Goal: Information Seeking & Learning: Learn about a topic

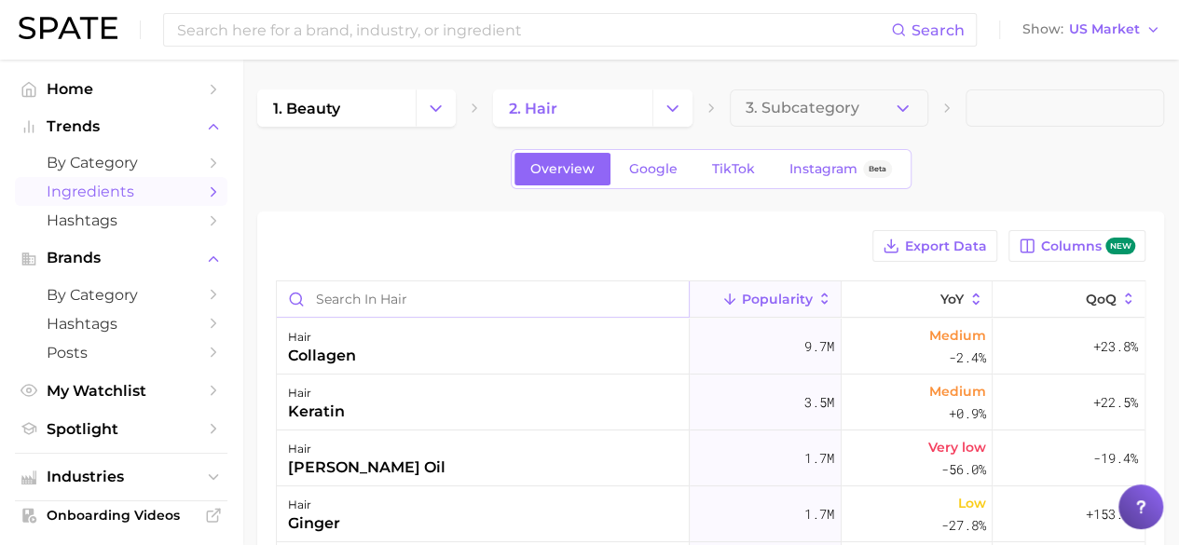
click at [440, 302] on input "Search in hair" at bounding box center [483, 298] width 412 height 35
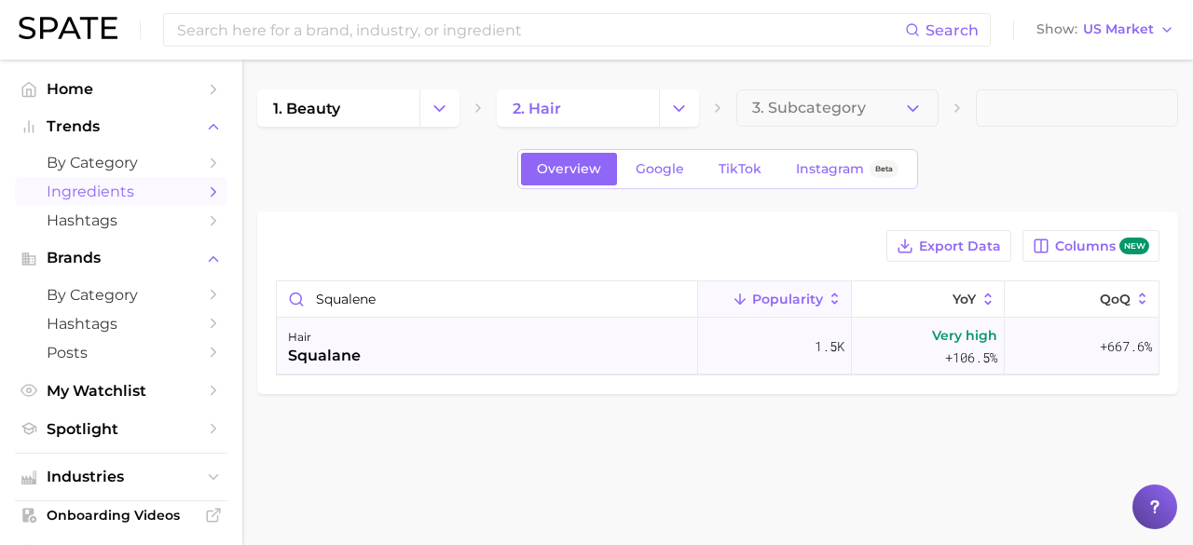
click at [330, 339] on div "hair" at bounding box center [324, 337] width 73 height 22
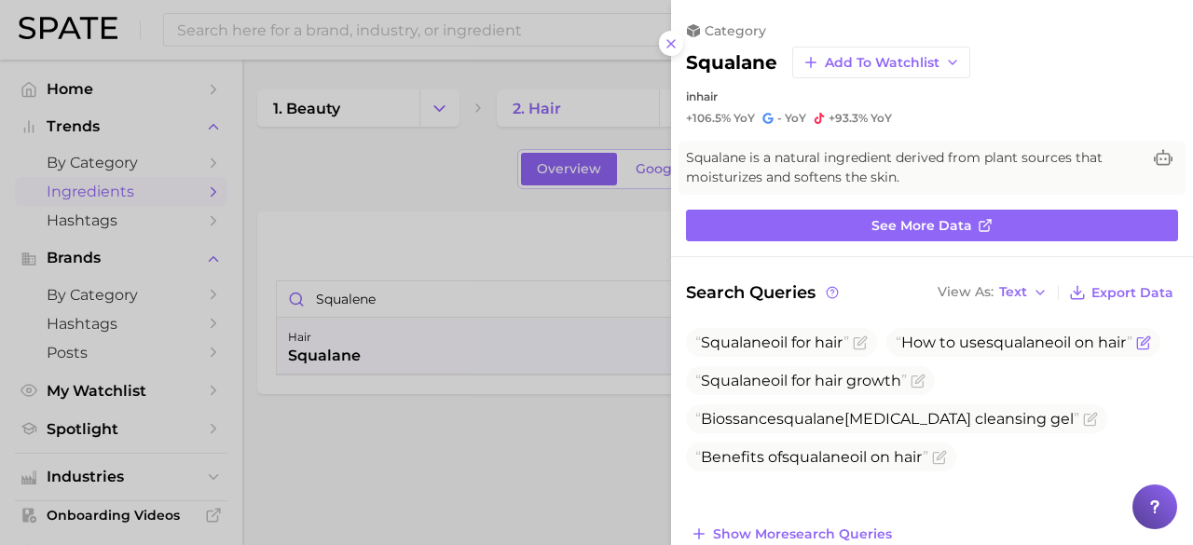
scroll to position [93, 0]
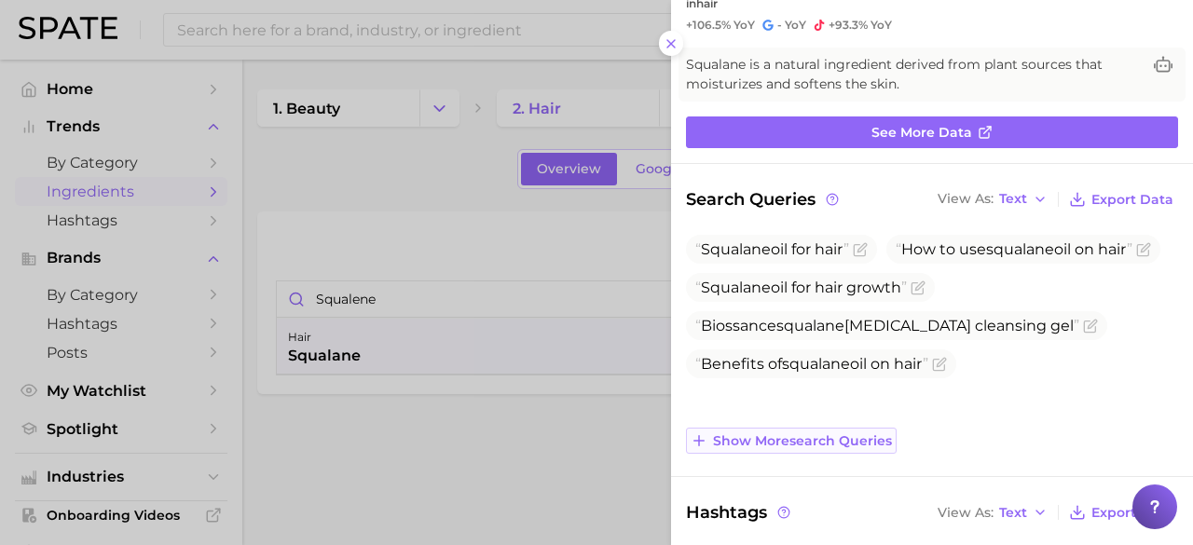
click at [829, 433] on span "Show more search queries" at bounding box center [802, 441] width 179 height 16
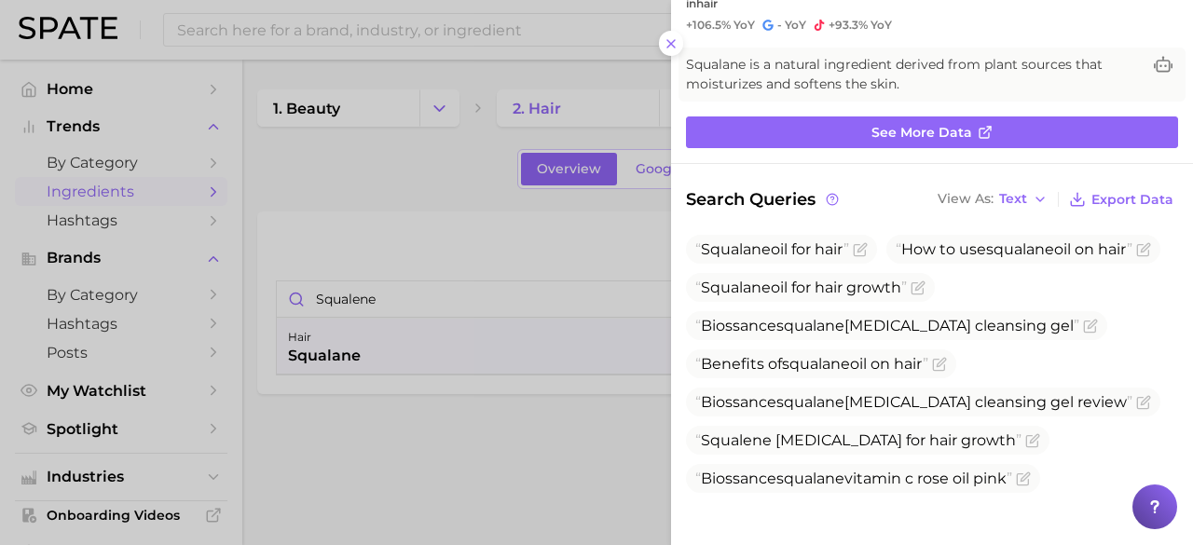
scroll to position [186, 0]
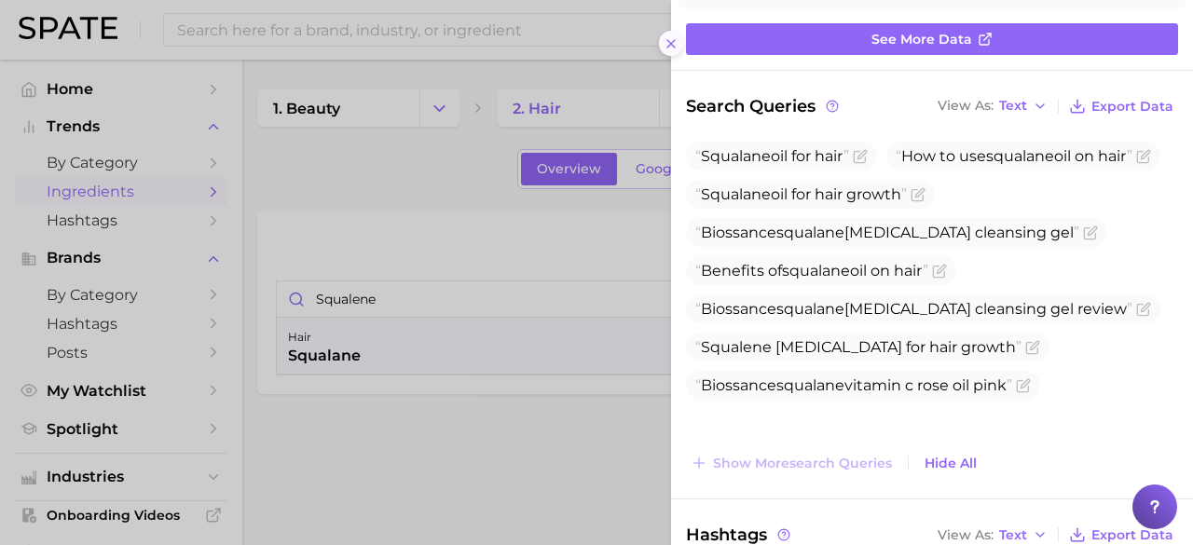
click at [672, 42] on line at bounding box center [670, 43] width 7 height 7
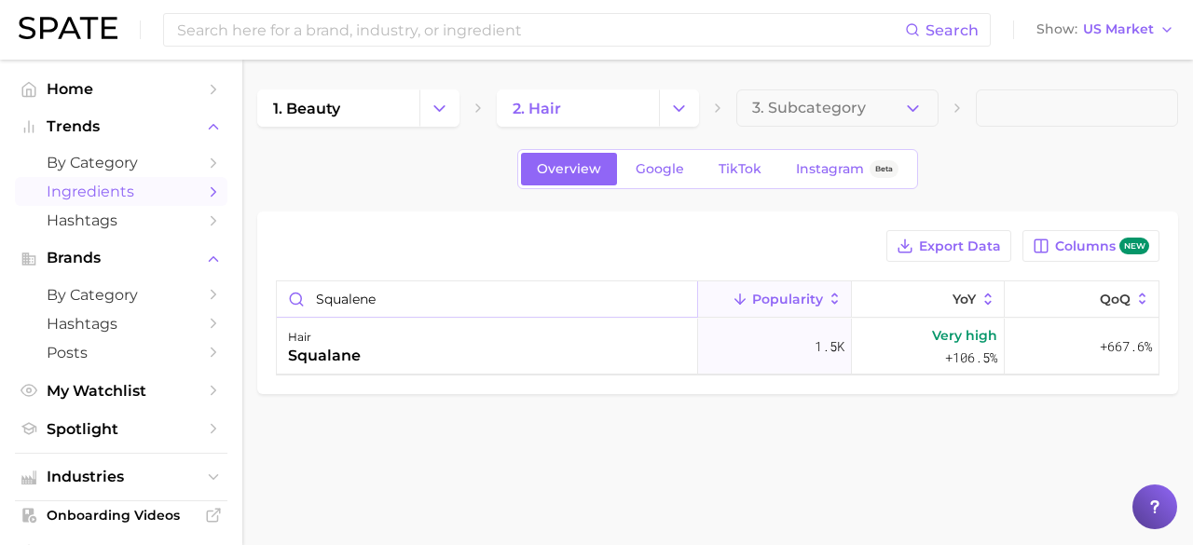
drag, startPoint x: 421, startPoint y: 310, endPoint x: 288, endPoint y: 284, distance: 135.8
click at [298, 307] on input "squalene" at bounding box center [487, 298] width 420 height 35
click at [365, 419] on div "hair baobab" at bounding box center [487, 403] width 421 height 56
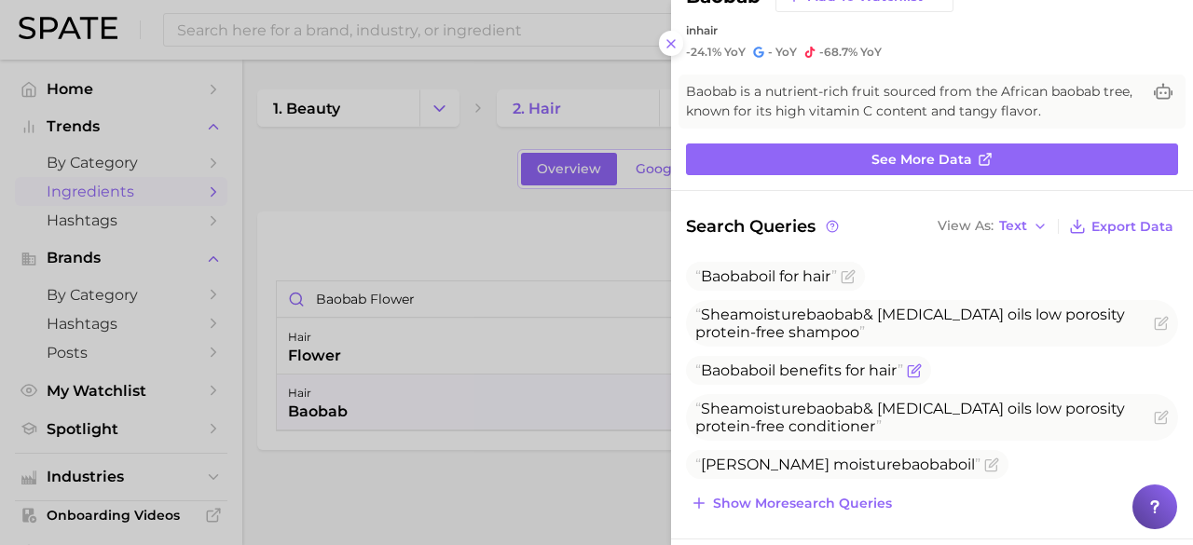
scroll to position [93, 0]
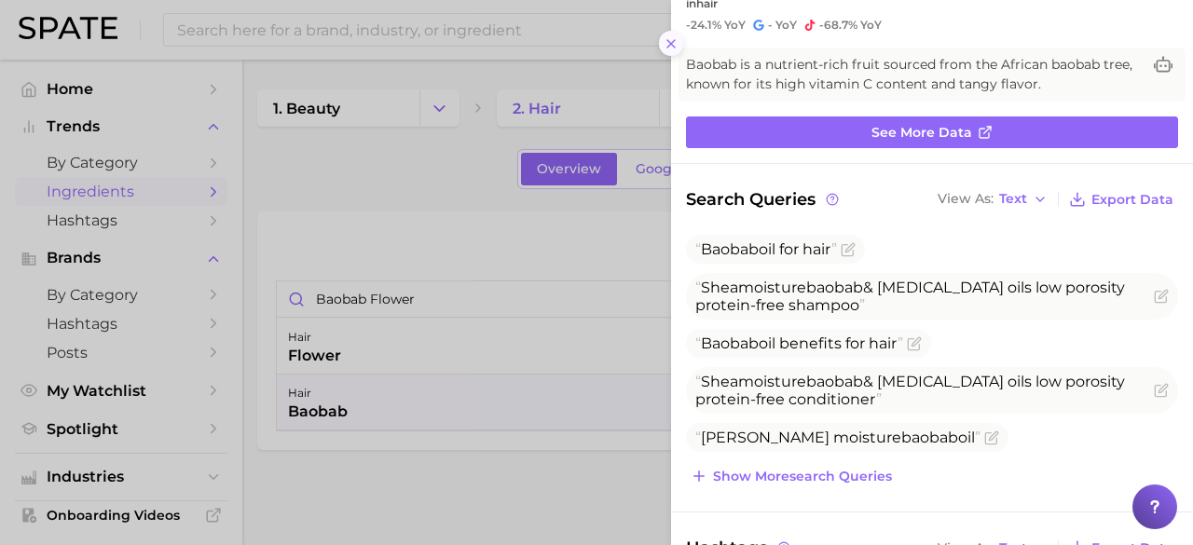
click at [675, 46] on icon at bounding box center [671, 43] width 15 height 15
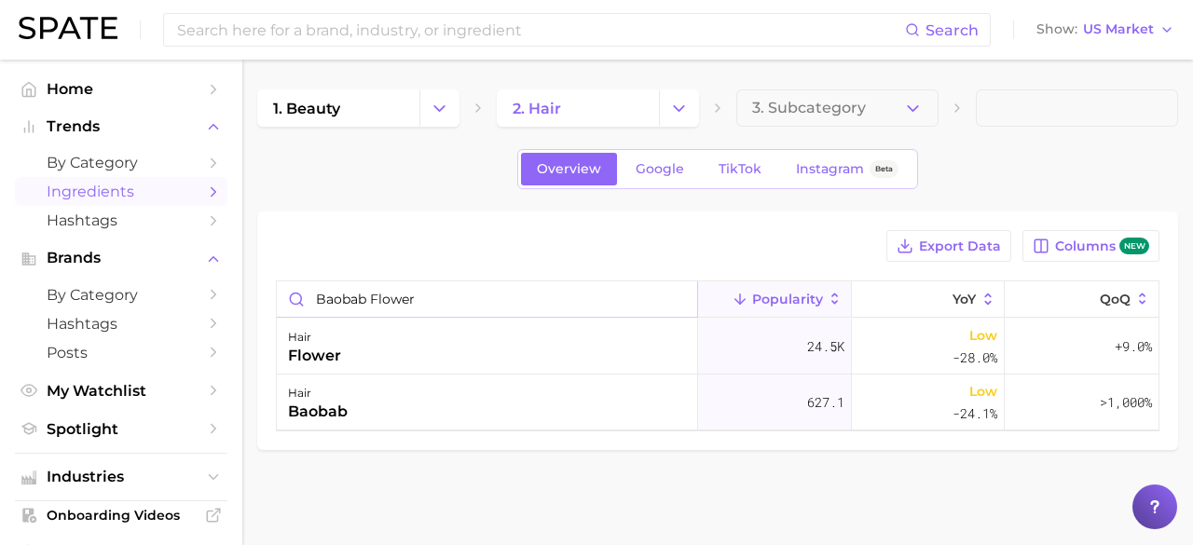
drag, startPoint x: 447, startPoint y: 294, endPoint x: 244, endPoint y: 329, distance: 206.2
click at [244, 329] on main "1. beauty 2. hair 3. Subcategory Overview Google TikTok Instagram Beta Export D…" at bounding box center [717, 302] width 951 height 484
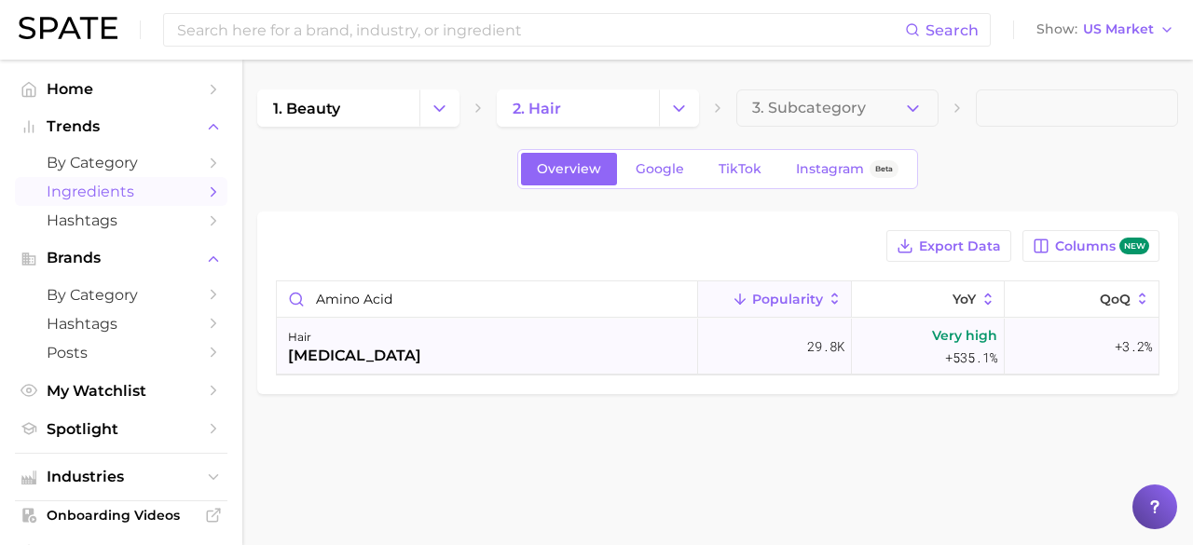
click at [399, 356] on div "hair [MEDICAL_DATA]" at bounding box center [487, 347] width 421 height 56
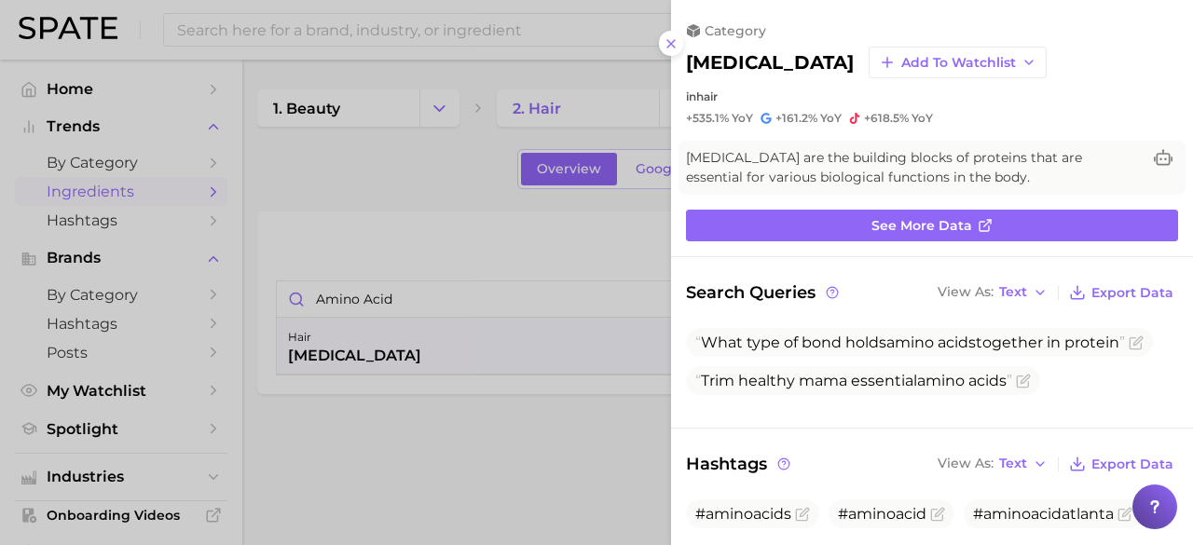
scroll to position [0, 0]
click at [664, 41] on icon at bounding box center [671, 43] width 15 height 15
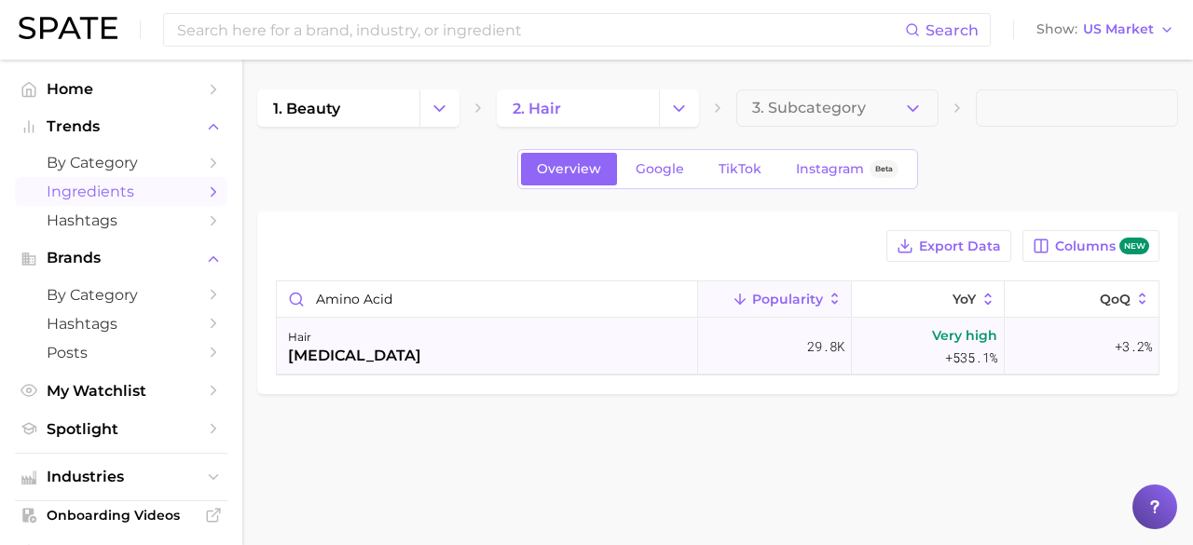
click at [392, 356] on div "hair [MEDICAL_DATA]" at bounding box center [487, 347] width 421 height 56
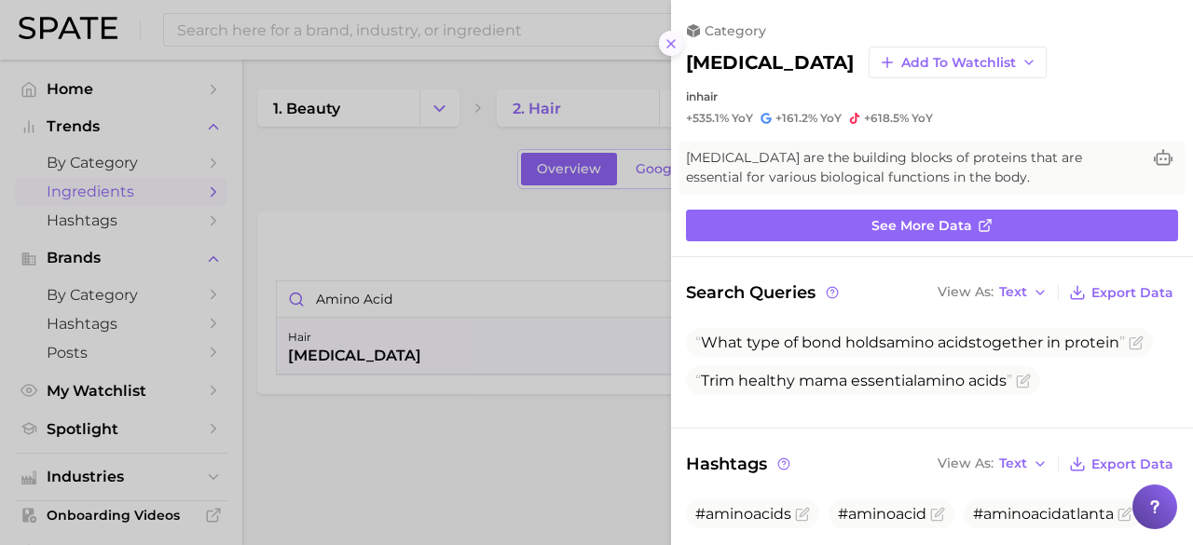
click at [670, 48] on icon at bounding box center [671, 43] width 15 height 15
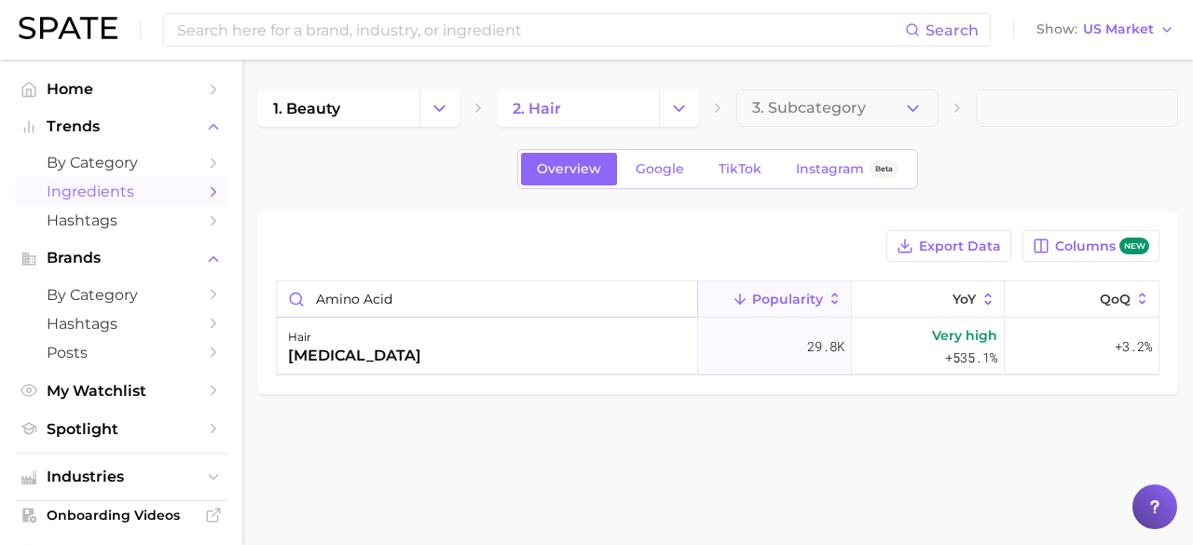
click at [393, 298] on input "amino acid" at bounding box center [487, 298] width 420 height 35
click at [680, 291] on input "amino acid" at bounding box center [487, 298] width 420 height 35
drag, startPoint x: 513, startPoint y: 297, endPoint x: 130, endPoint y: 310, distance: 382.3
click at [157, 305] on div "Search Show US Market Home Trends by Category Ingredients Hashtags Brands by Ca…" at bounding box center [596, 274] width 1193 height 428
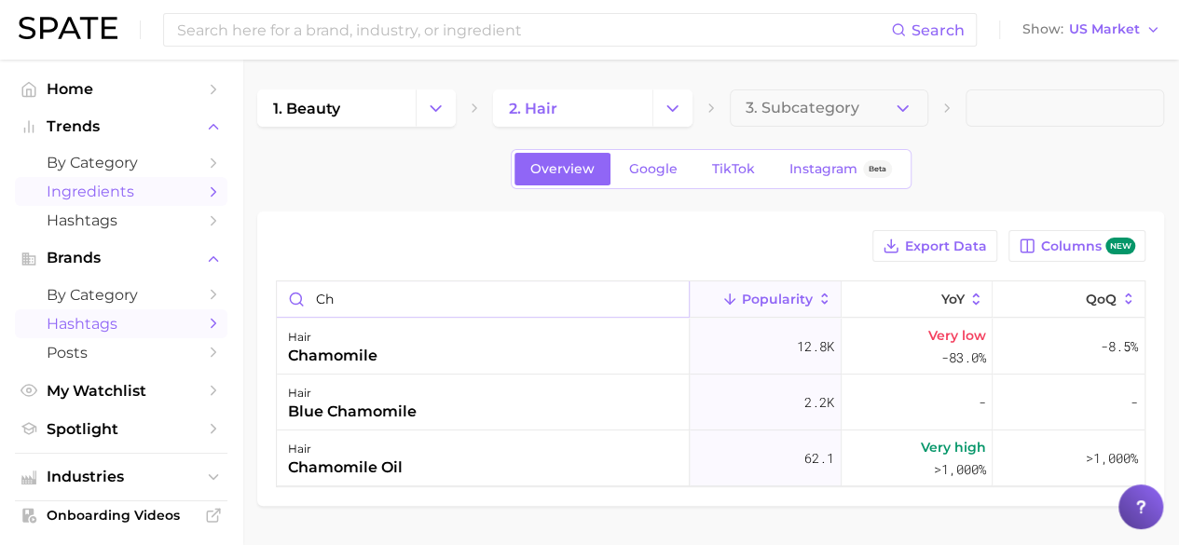
type input "c"
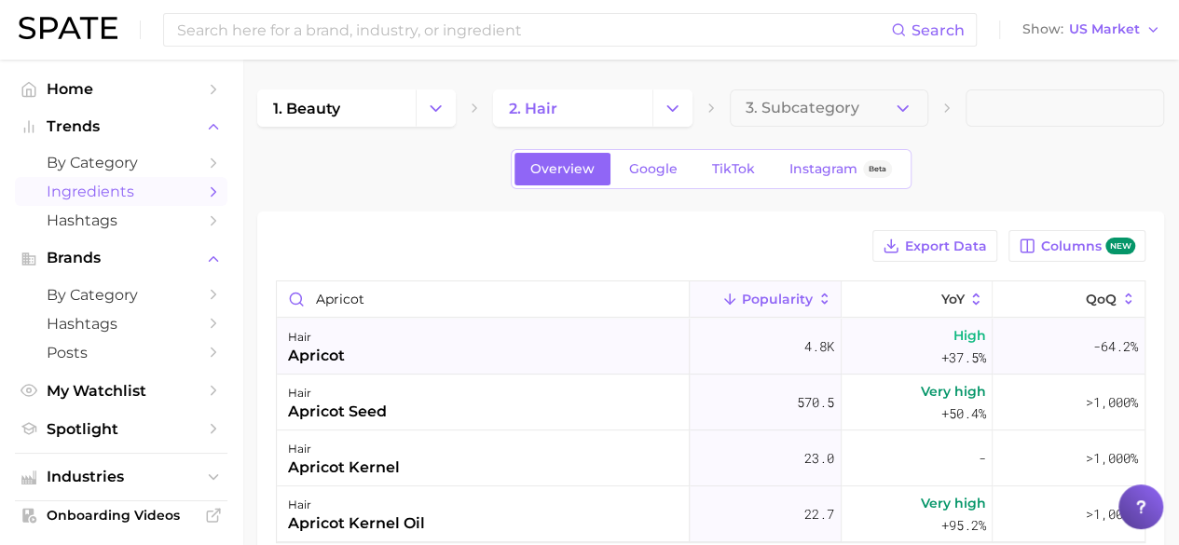
click at [972, 348] on span "+37.5%" at bounding box center [962, 358] width 45 height 22
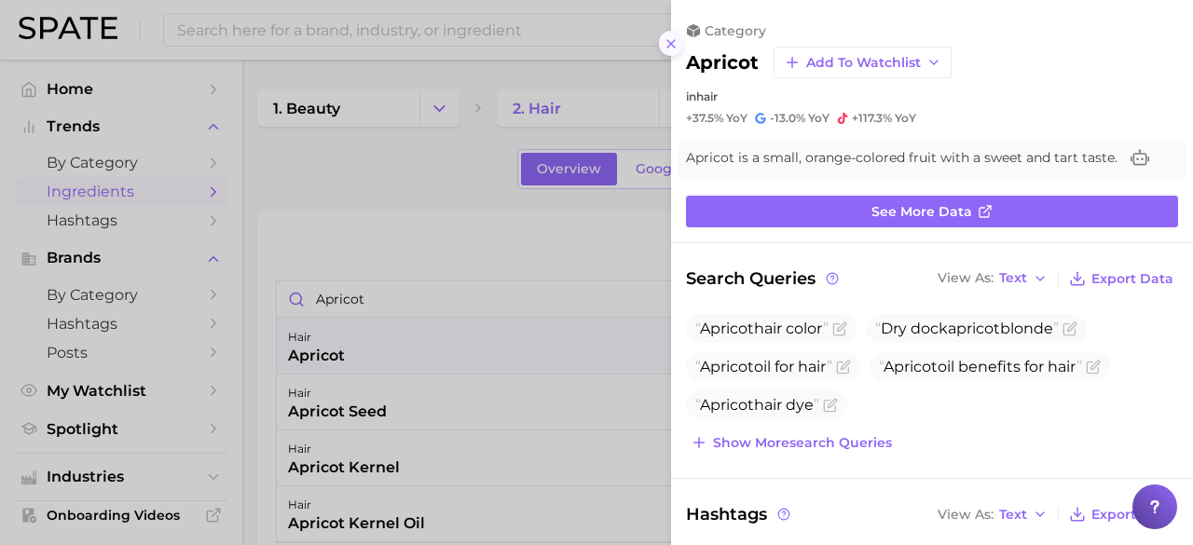
click at [675, 50] on icon at bounding box center [671, 43] width 15 height 15
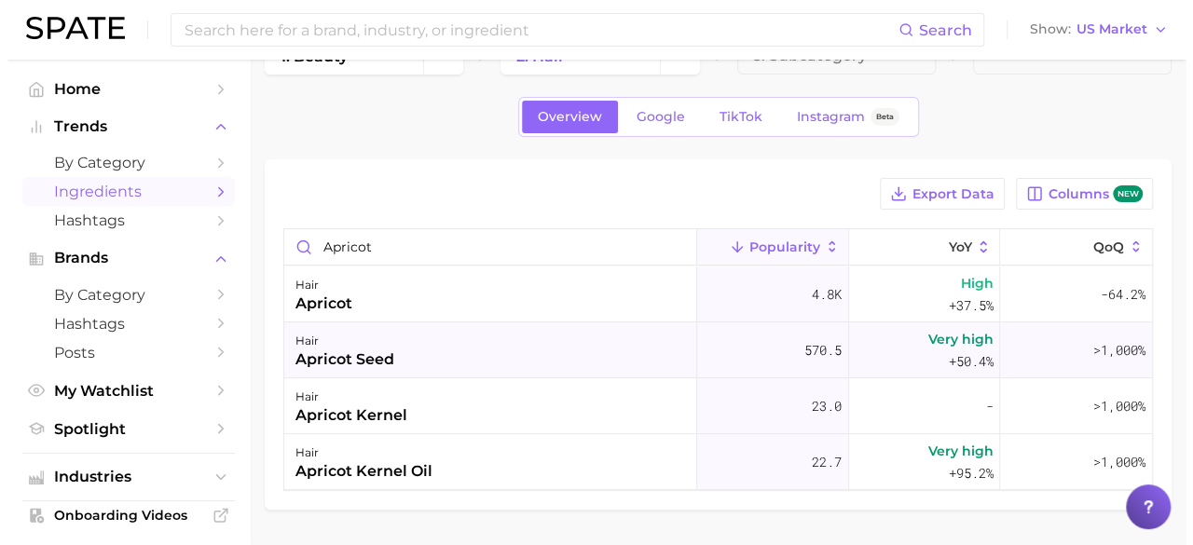
scroll to position [93, 0]
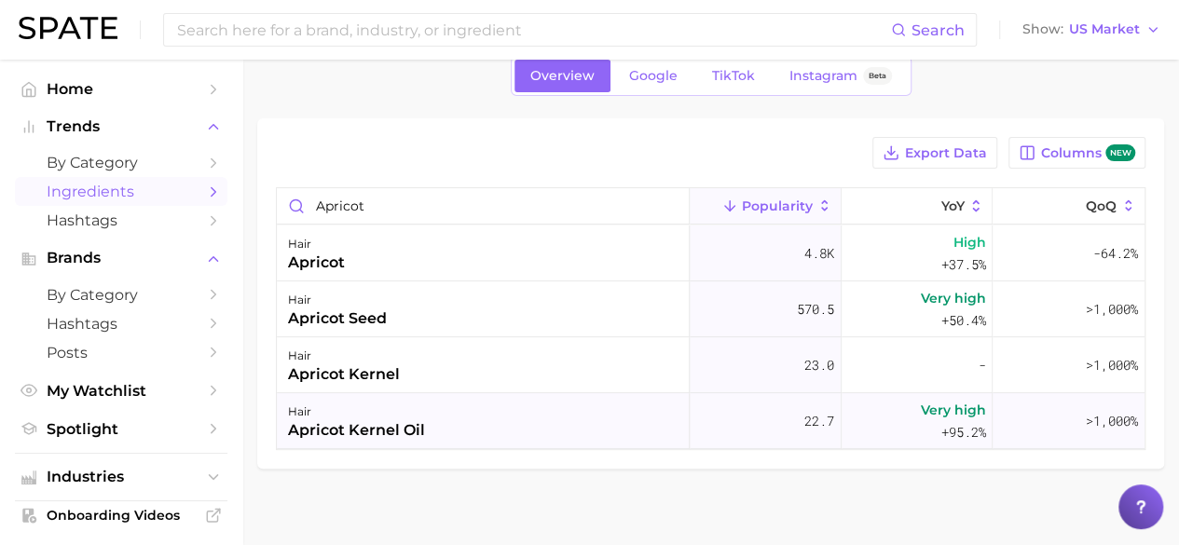
click at [514, 426] on div "hair apricot kernel oil" at bounding box center [483, 421] width 413 height 56
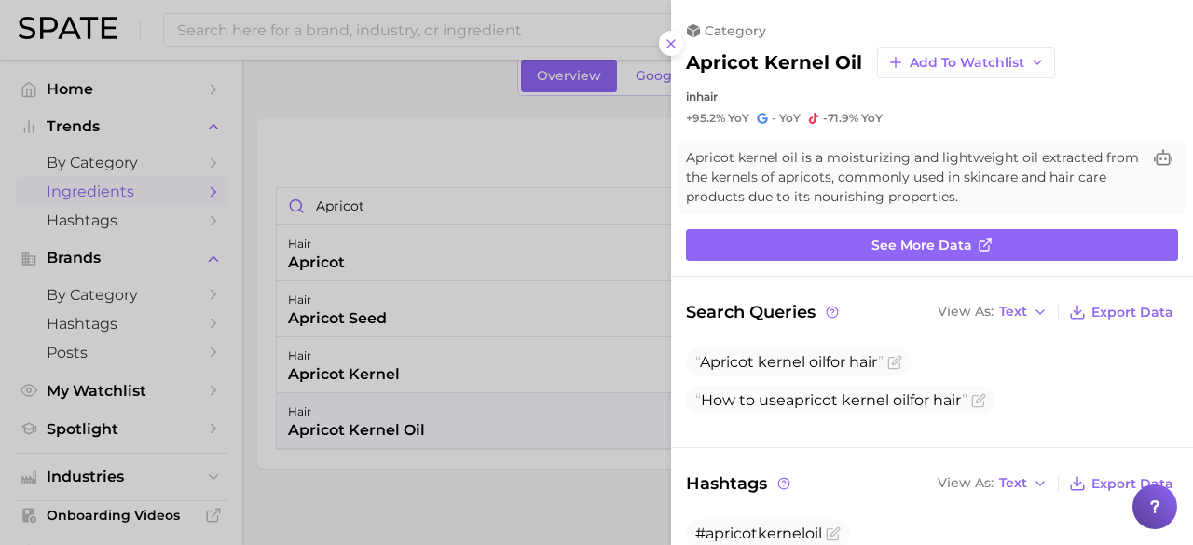
scroll to position [0, 0]
click at [678, 48] on icon at bounding box center [671, 43] width 15 height 15
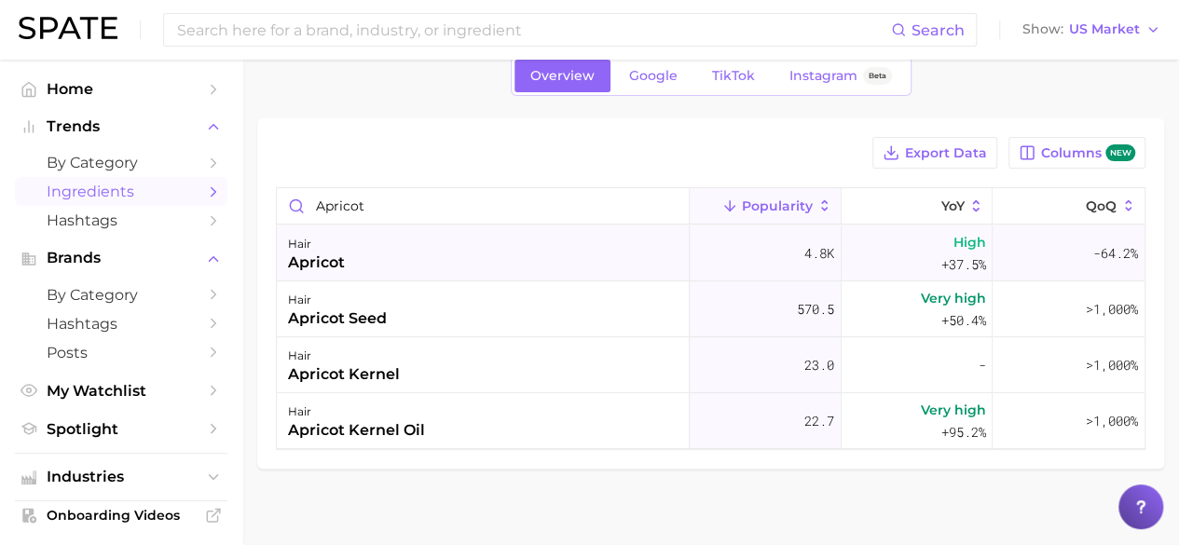
click at [354, 267] on div "hair apricot" at bounding box center [483, 254] width 413 height 56
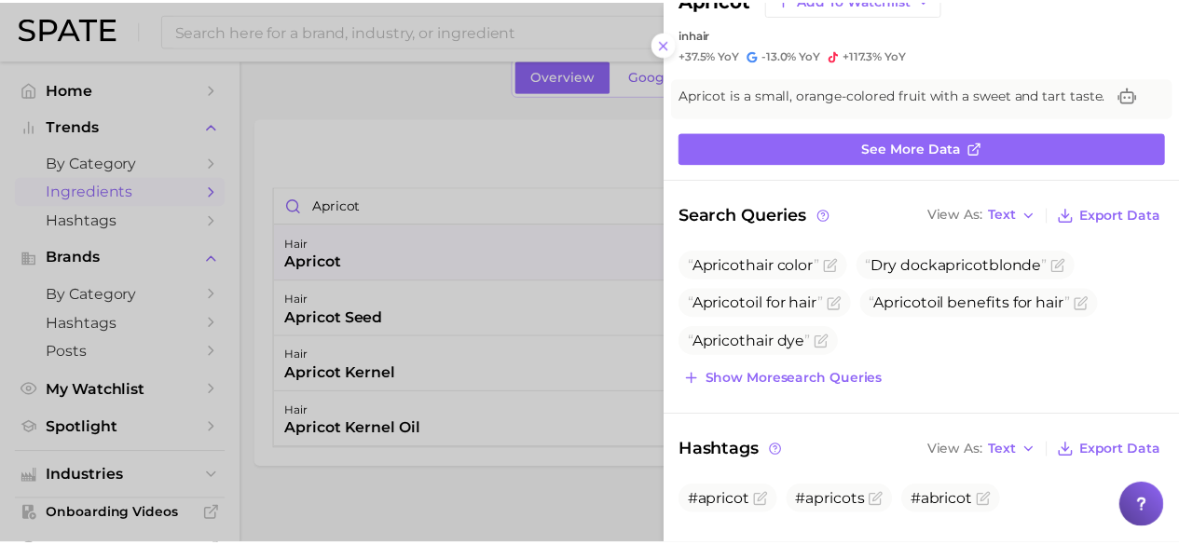
scroll to position [93, 0]
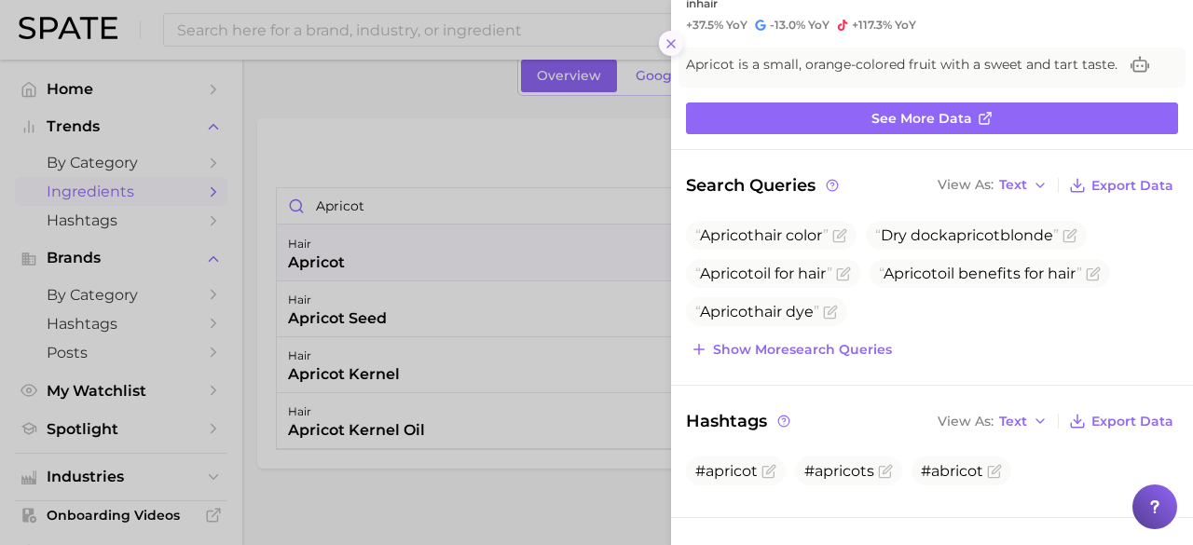
click at [671, 44] on icon at bounding box center [671, 43] width 15 height 15
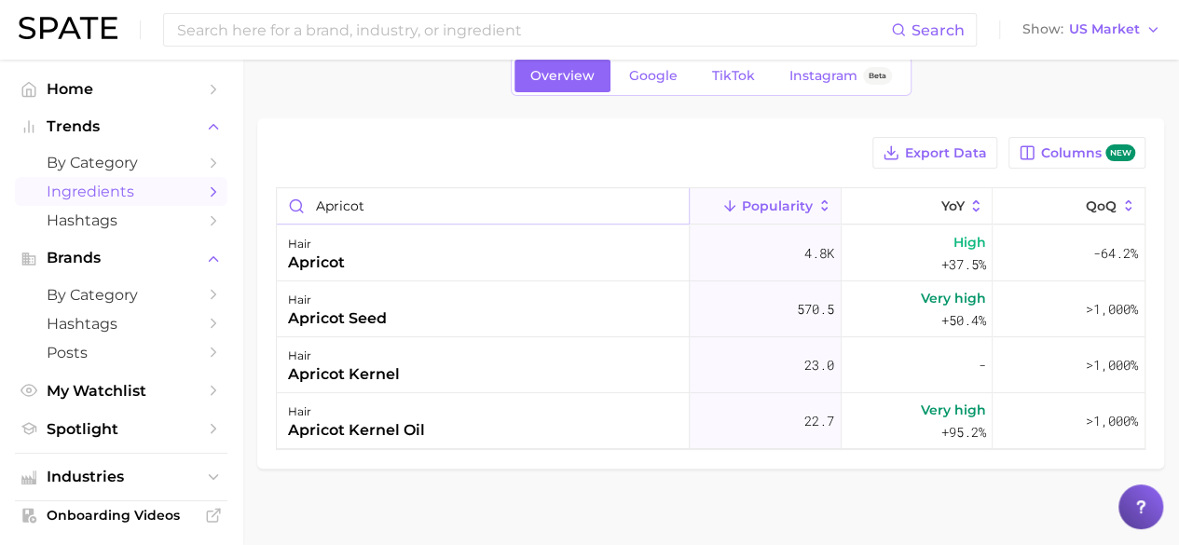
drag, startPoint x: 386, startPoint y: 204, endPoint x: 236, endPoint y: 204, distance: 150.1
click at [238, 213] on div "Search Show US Market Home Trends by Category Ingredients Hashtags Brands by Ca…" at bounding box center [589, 264] width 1179 height 596
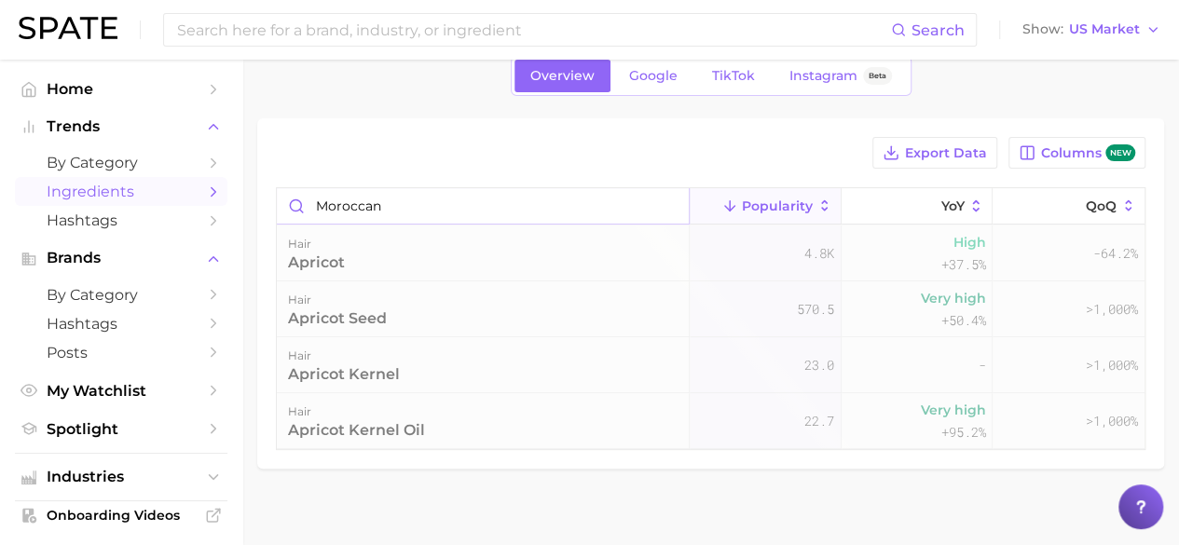
scroll to position [0, 0]
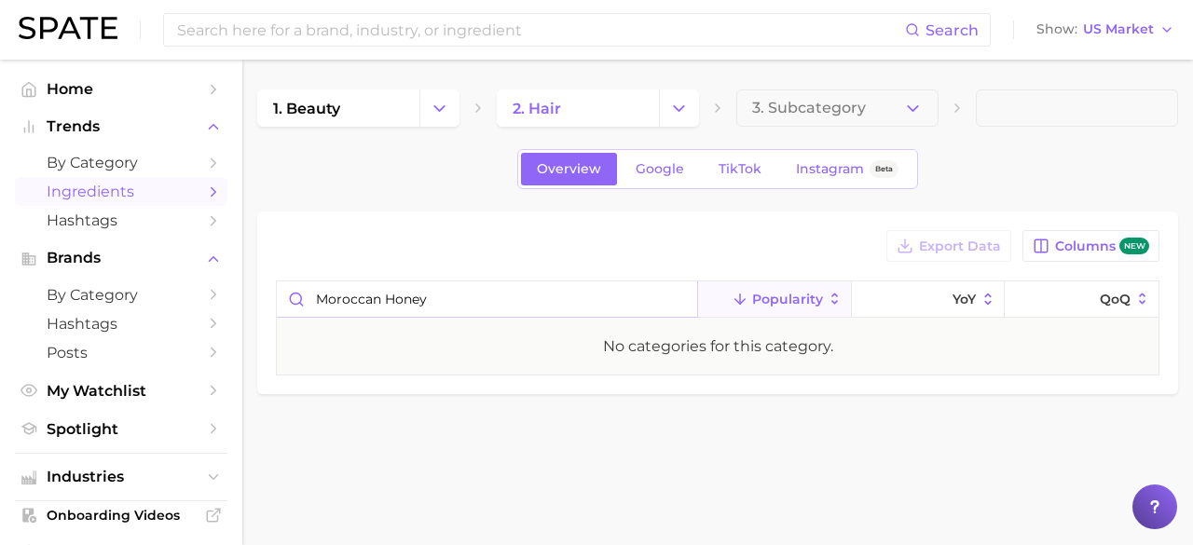
type input "moroccan honey"
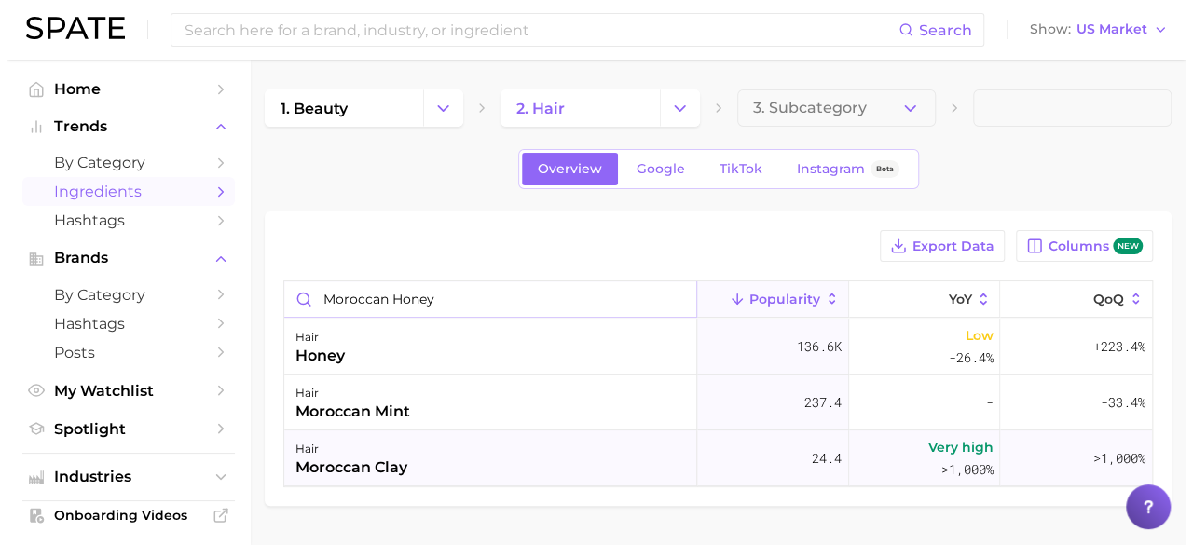
scroll to position [52, 0]
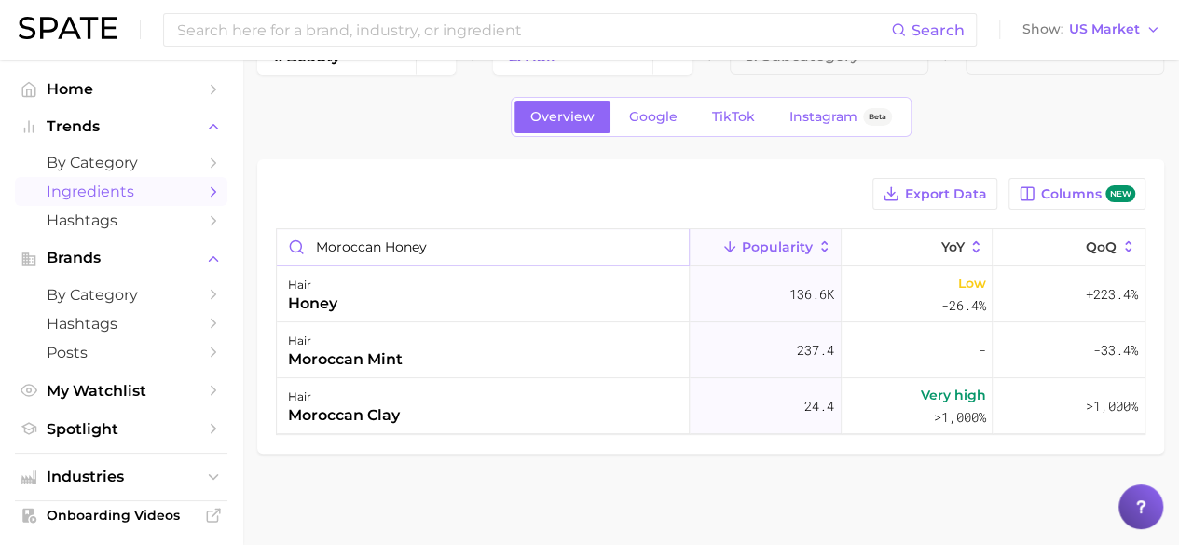
click at [667, 241] on input "moroccan honey" at bounding box center [483, 246] width 412 height 35
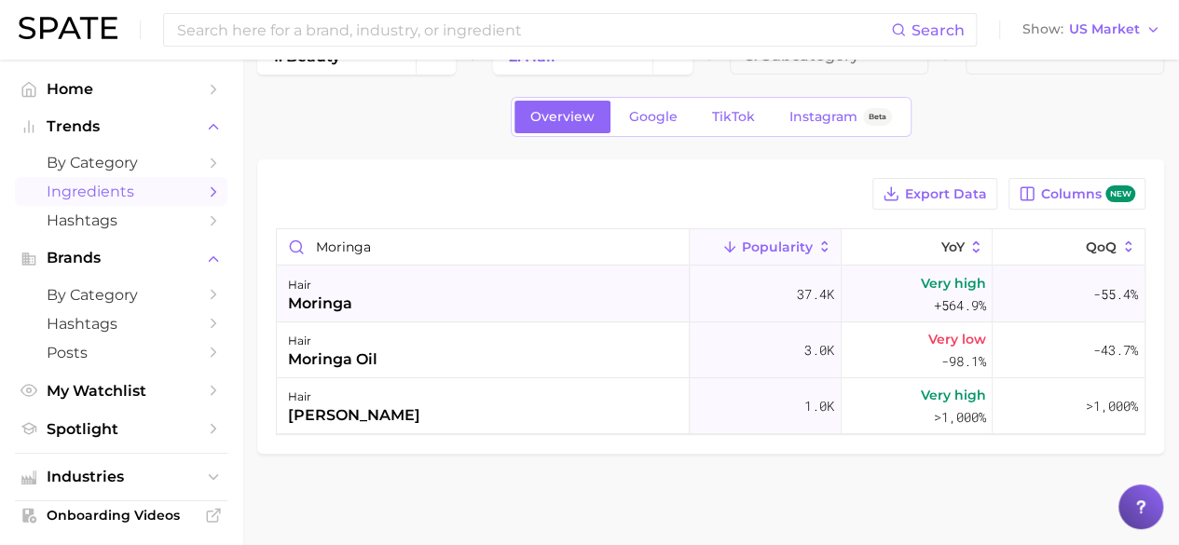
click at [397, 302] on div "hair moringa" at bounding box center [483, 295] width 413 height 56
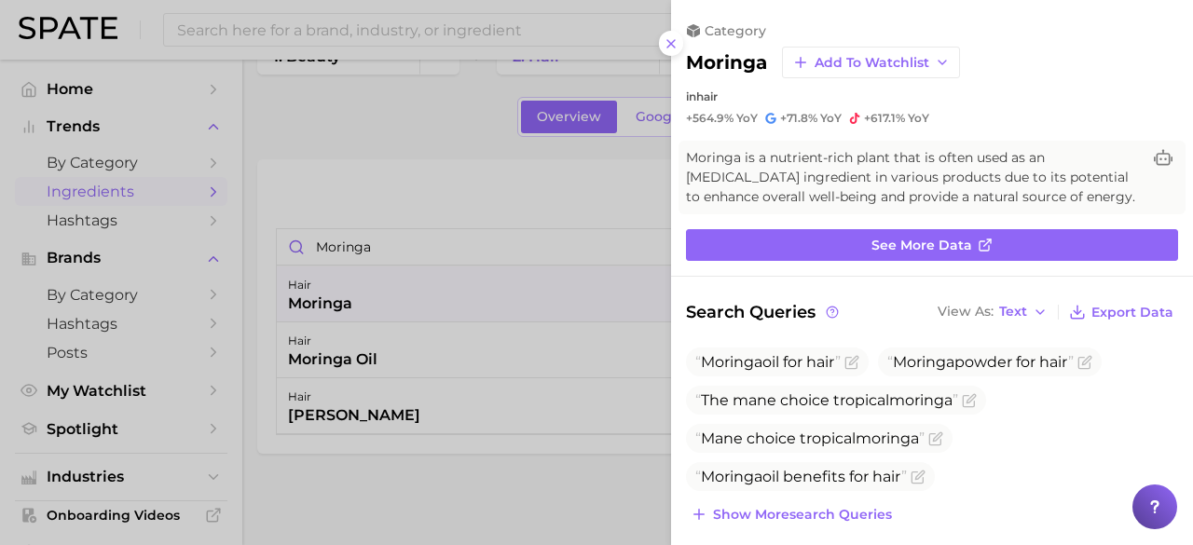
scroll to position [0, 0]
click at [666, 49] on icon at bounding box center [671, 43] width 15 height 15
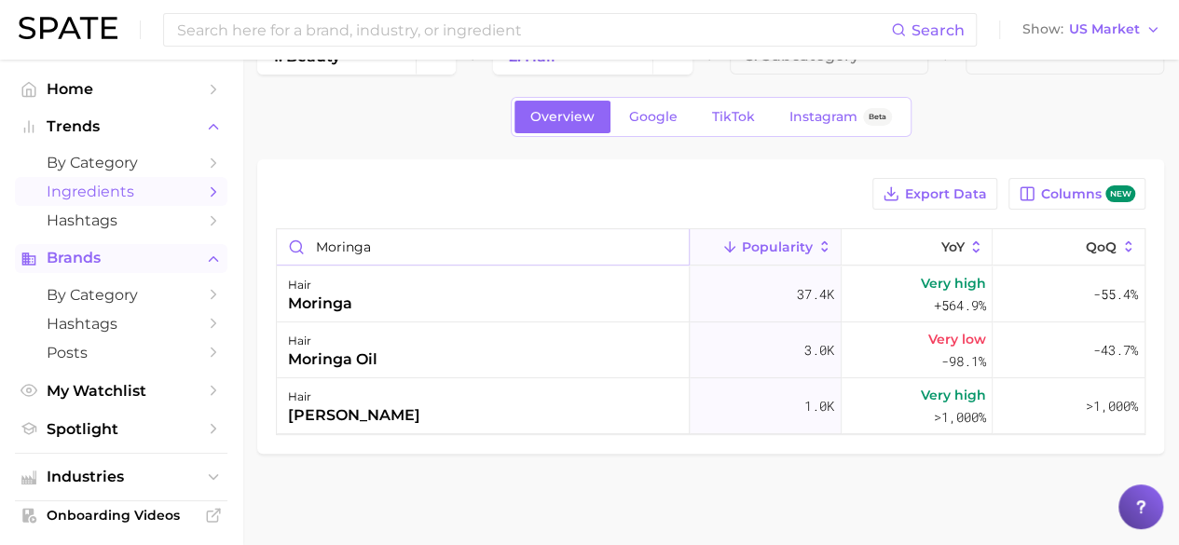
drag, startPoint x: 455, startPoint y: 249, endPoint x: 198, endPoint y: 258, distance: 257.4
click at [198, 263] on div "Search Show US Market Home Trends by Category Ingredients Hashtags Brands by Ca…" at bounding box center [589, 277] width 1179 height 540
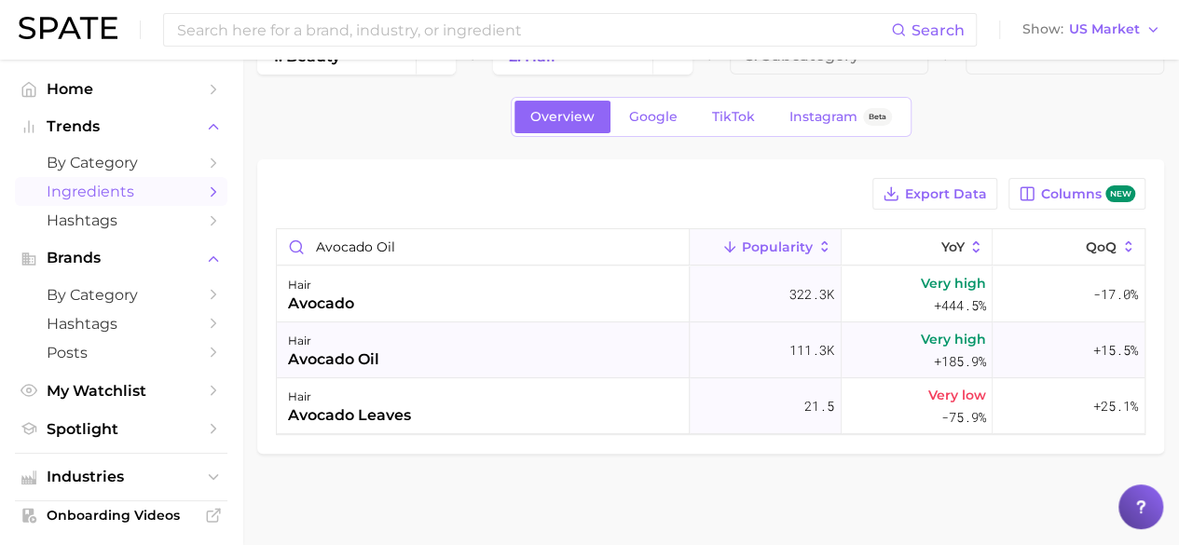
click at [382, 351] on div "hair avocado oil" at bounding box center [483, 350] width 413 height 56
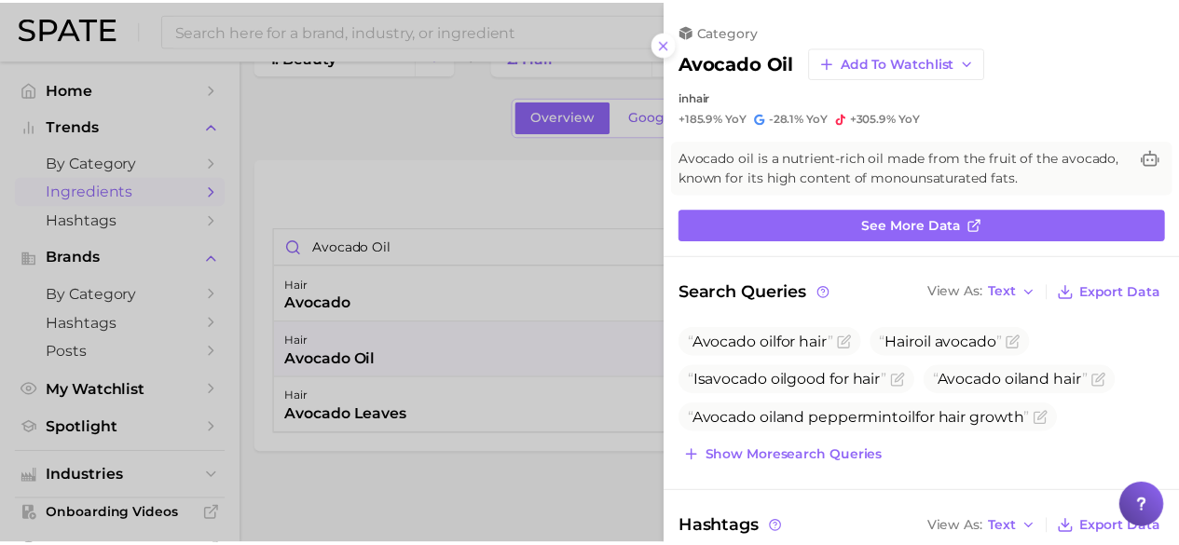
scroll to position [93, 0]
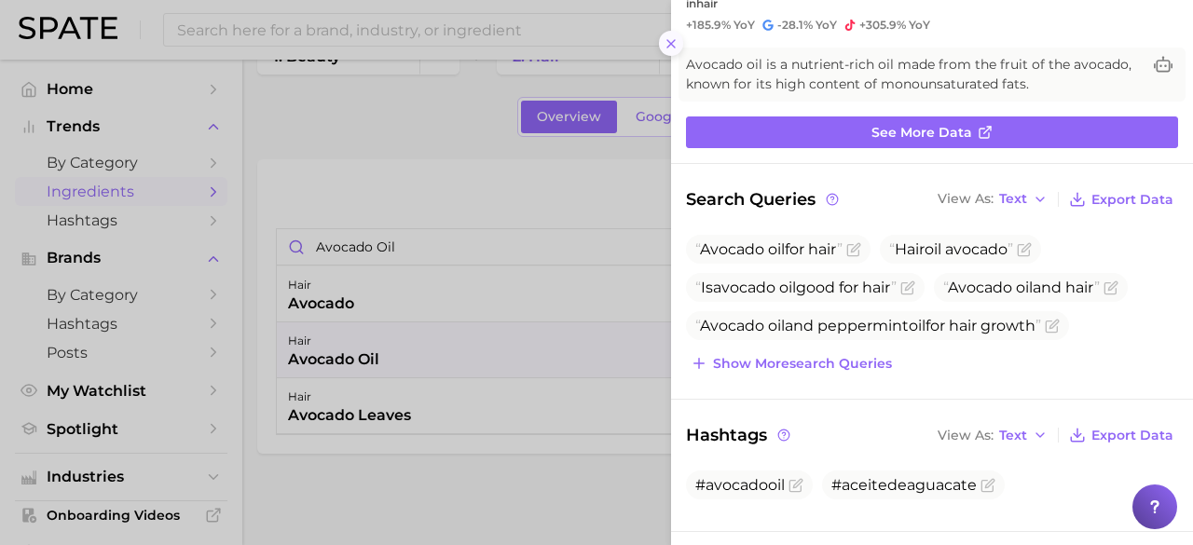
click at [675, 46] on icon at bounding box center [671, 43] width 15 height 15
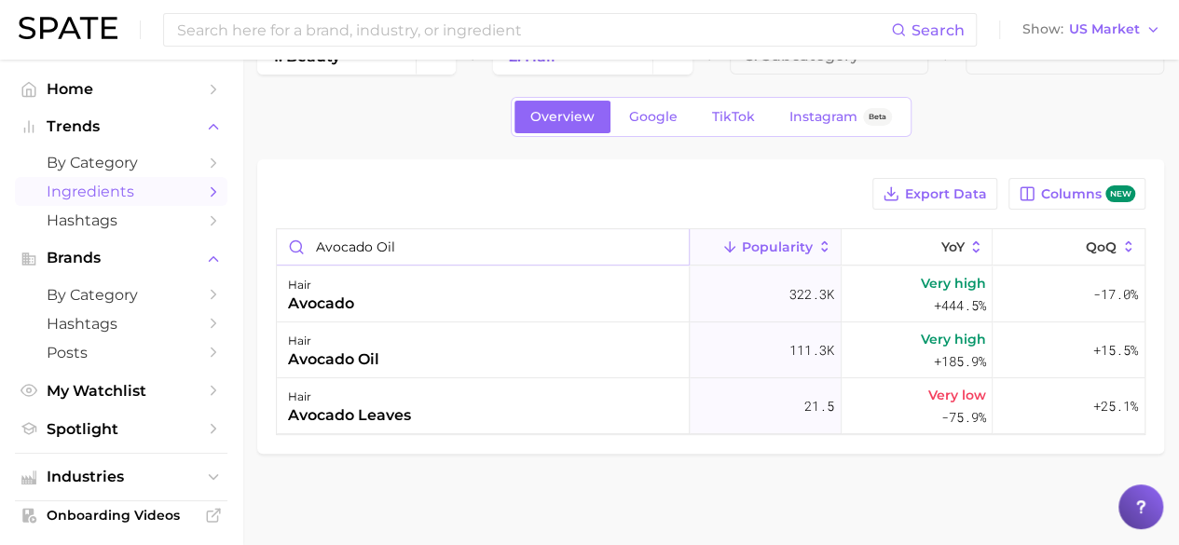
drag, startPoint x: 410, startPoint y: 251, endPoint x: 0, endPoint y: 275, distance: 410.8
click at [0, 275] on div "Search Show US Market Home Trends by Category Ingredients Hashtags Brands by Ca…" at bounding box center [589, 277] width 1179 height 540
type input "protein"
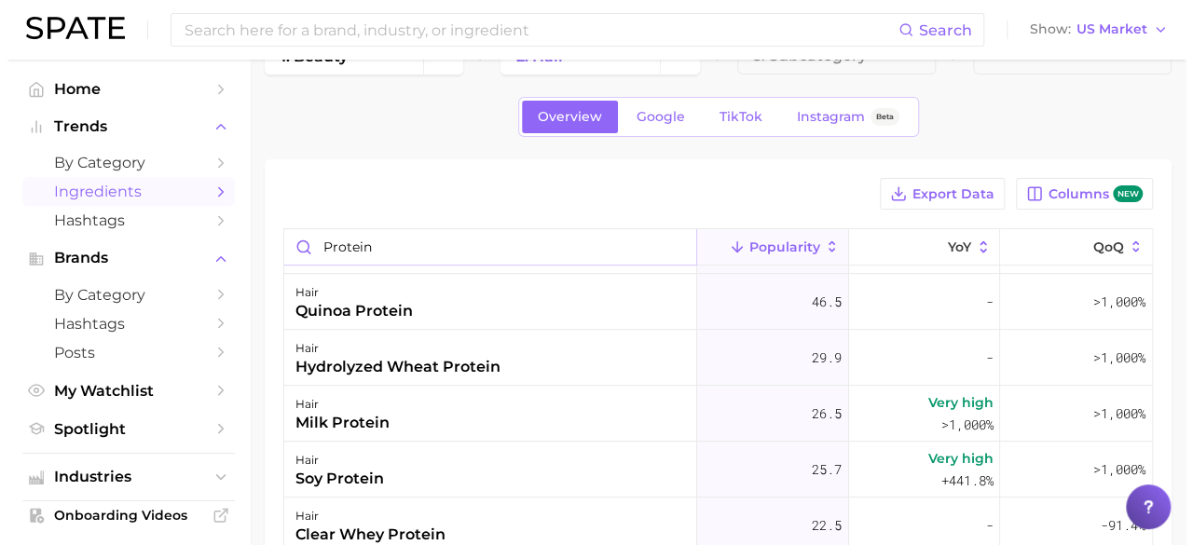
scroll to position [388, 0]
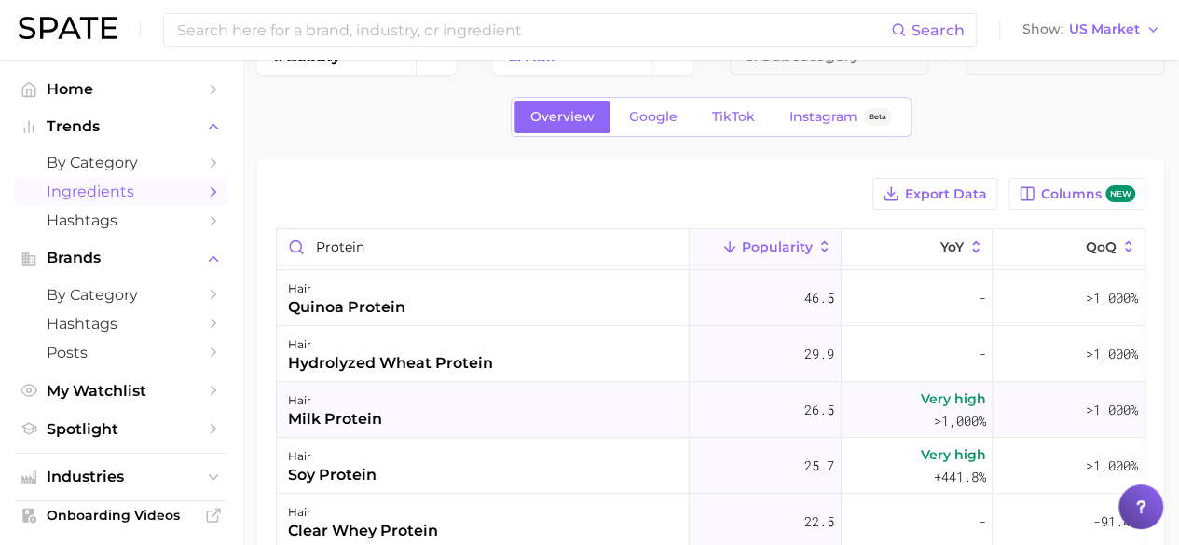
click at [384, 413] on div "hair milk protein" at bounding box center [483, 410] width 413 height 56
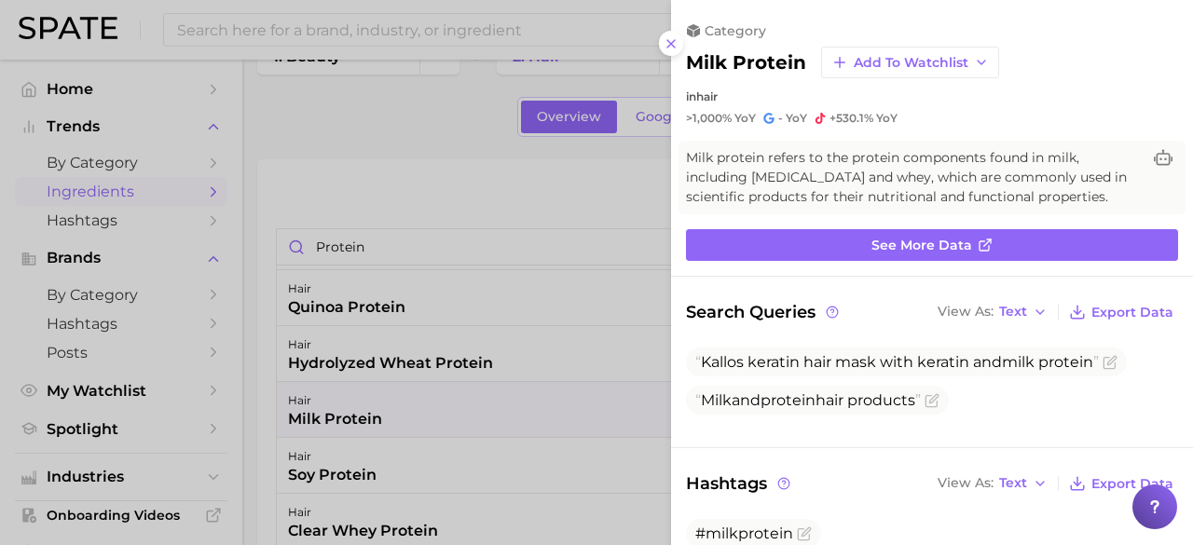
scroll to position [0, 0]
click at [677, 47] on icon at bounding box center [671, 43] width 15 height 15
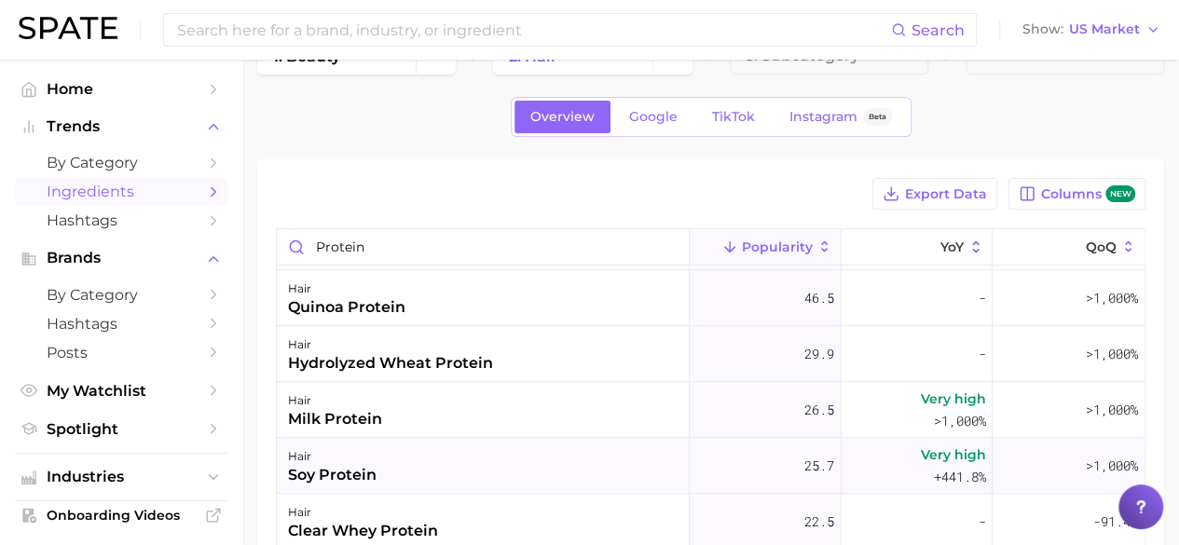
click at [335, 482] on div "soy protein" at bounding box center [332, 475] width 89 height 22
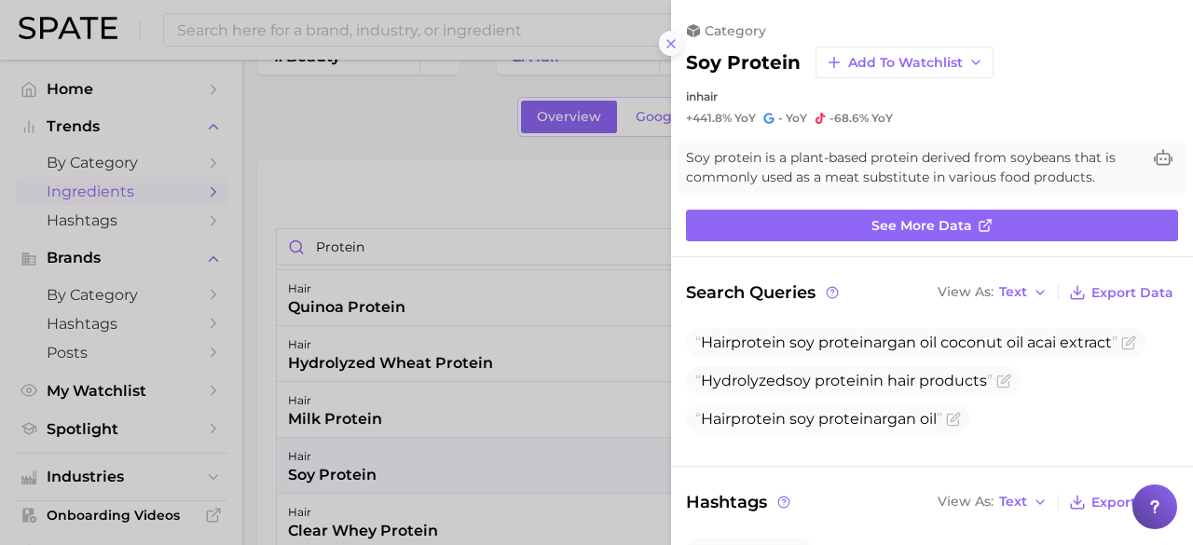
click at [679, 46] on button at bounding box center [671, 43] width 25 height 25
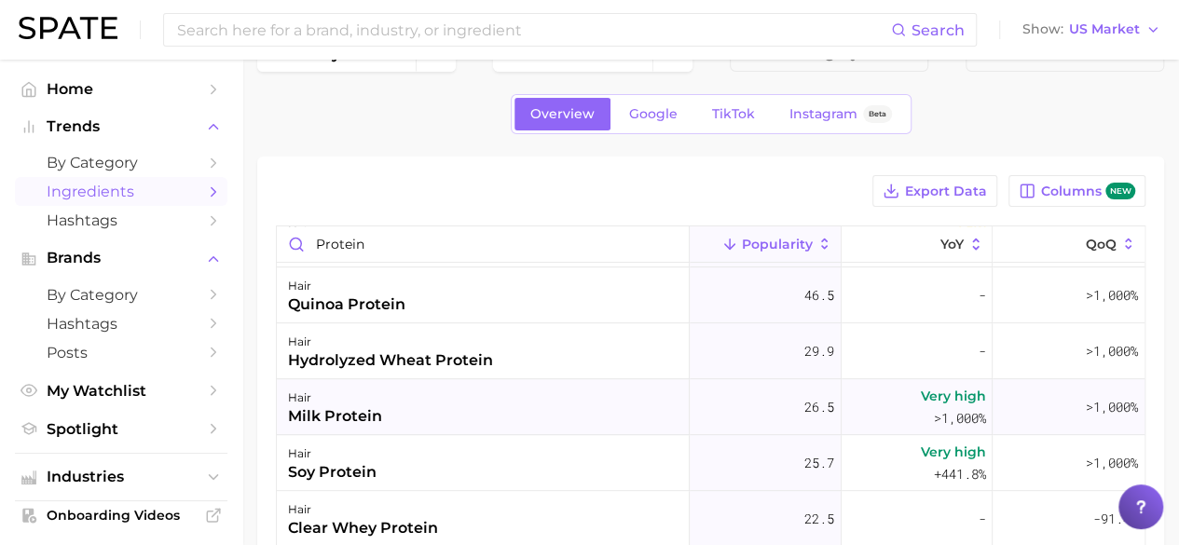
scroll to position [52, 0]
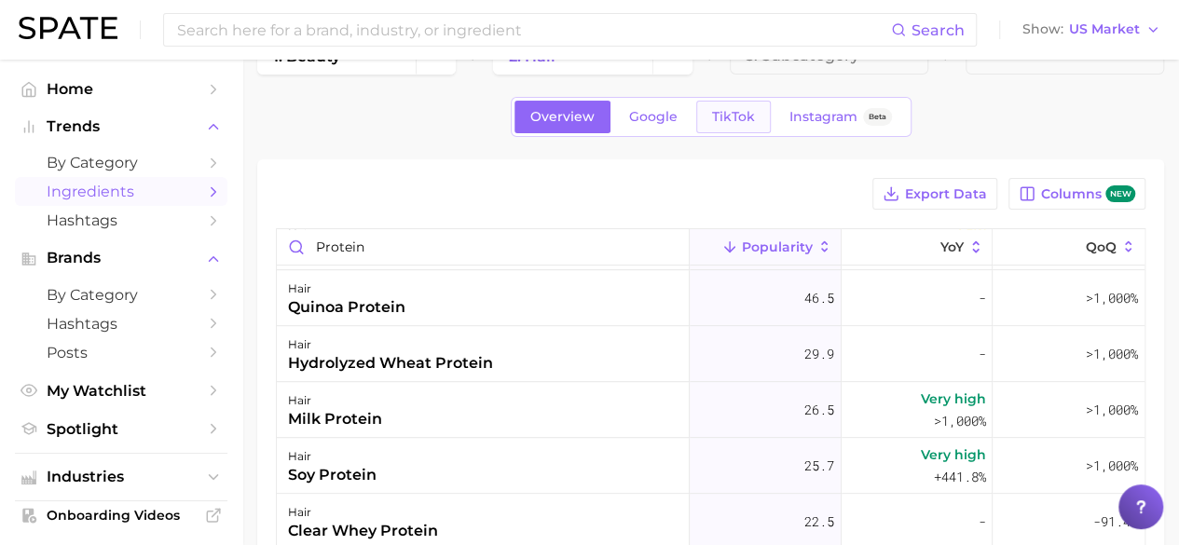
click at [738, 106] on link "TikTok" at bounding box center [733, 117] width 75 height 33
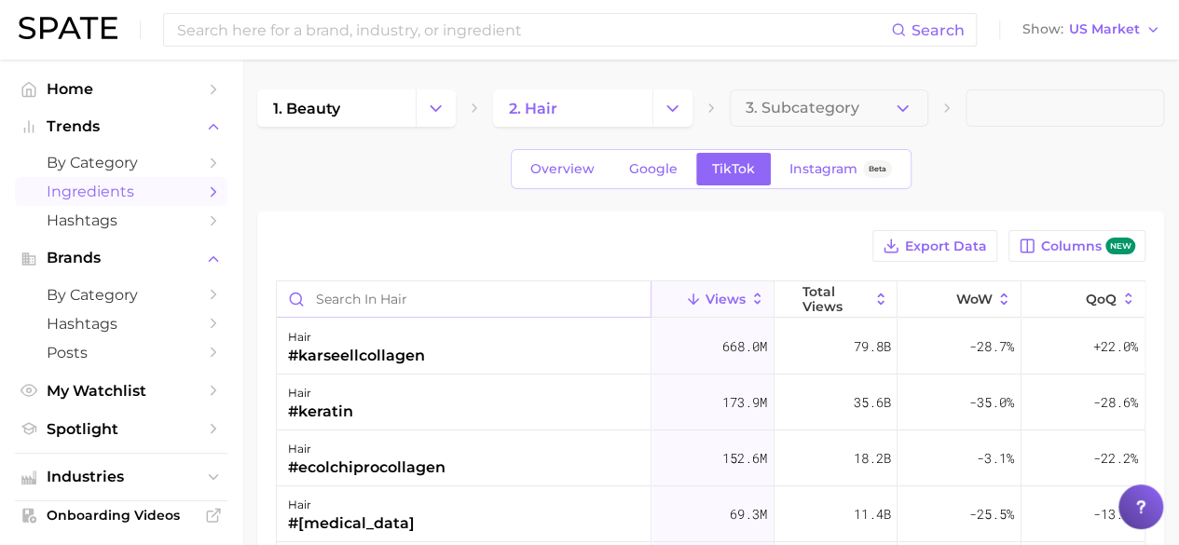
click at [444, 299] on input "Search in hair" at bounding box center [464, 298] width 374 height 35
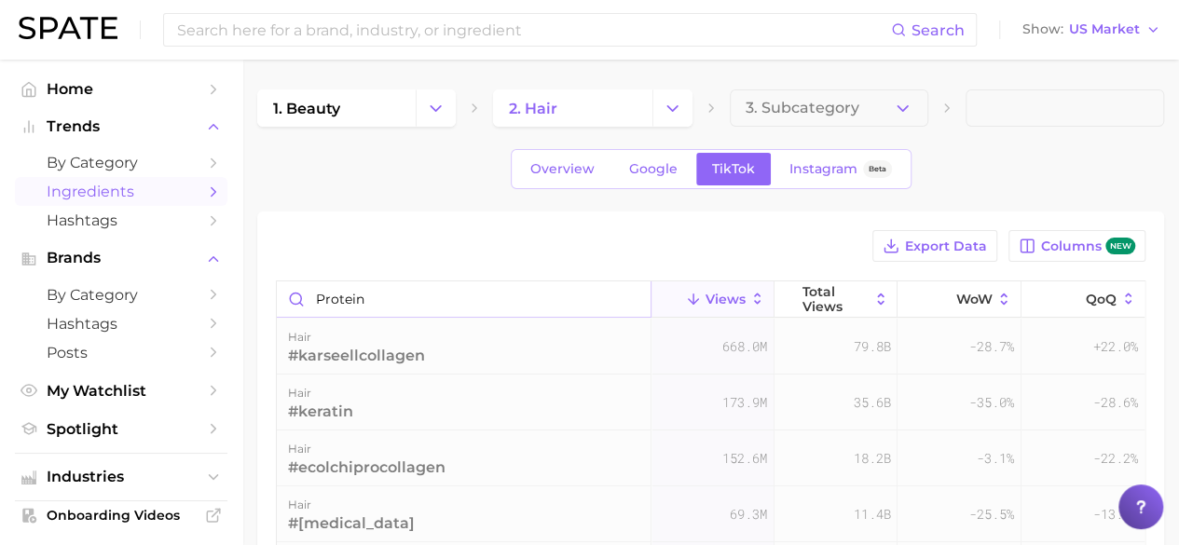
type input "protein"
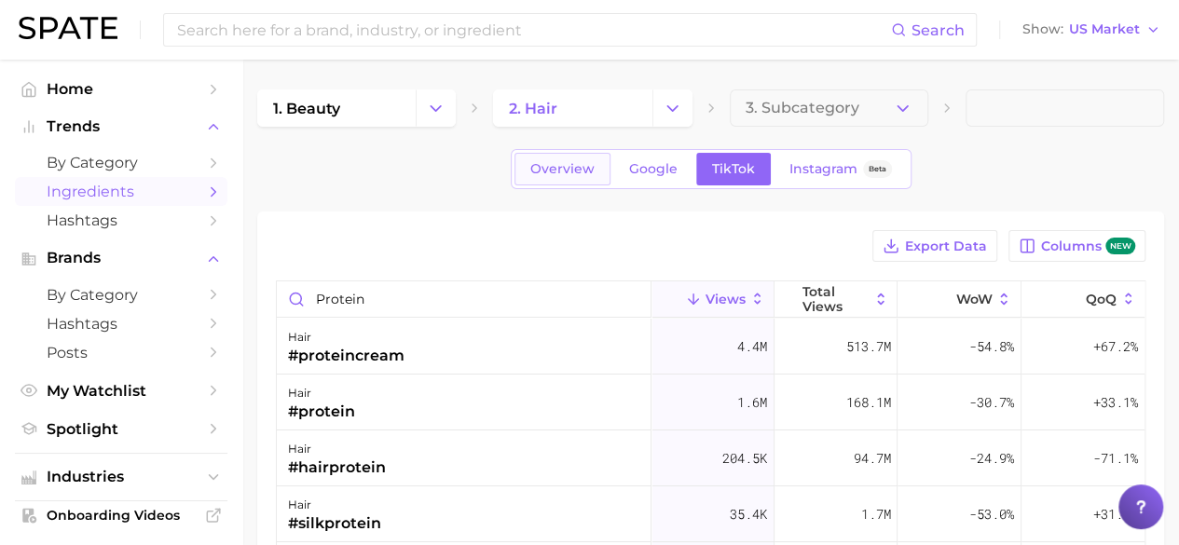
click at [549, 179] on link "Overview" at bounding box center [562, 169] width 96 height 33
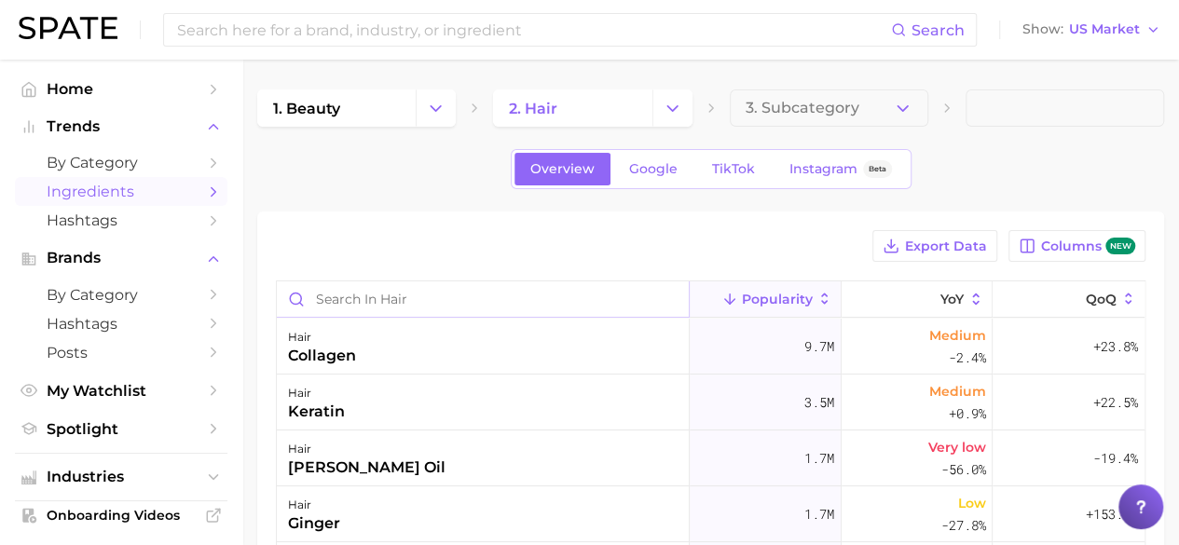
click at [431, 290] on input "Search in hair" at bounding box center [483, 298] width 412 height 35
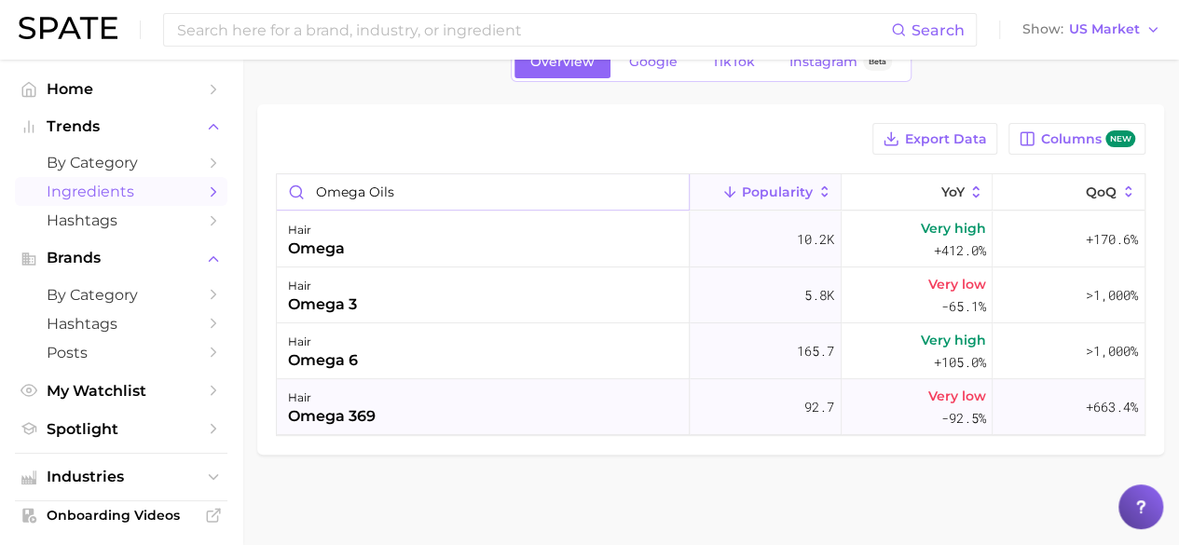
scroll to position [108, 0]
drag, startPoint x: 465, startPoint y: 183, endPoint x: 229, endPoint y: 187, distance: 235.8
click at [229, 187] on div "Search Show US Market Home Trends by Category Ingredients Hashtags Brands by Ca…" at bounding box center [589, 250] width 1179 height 596
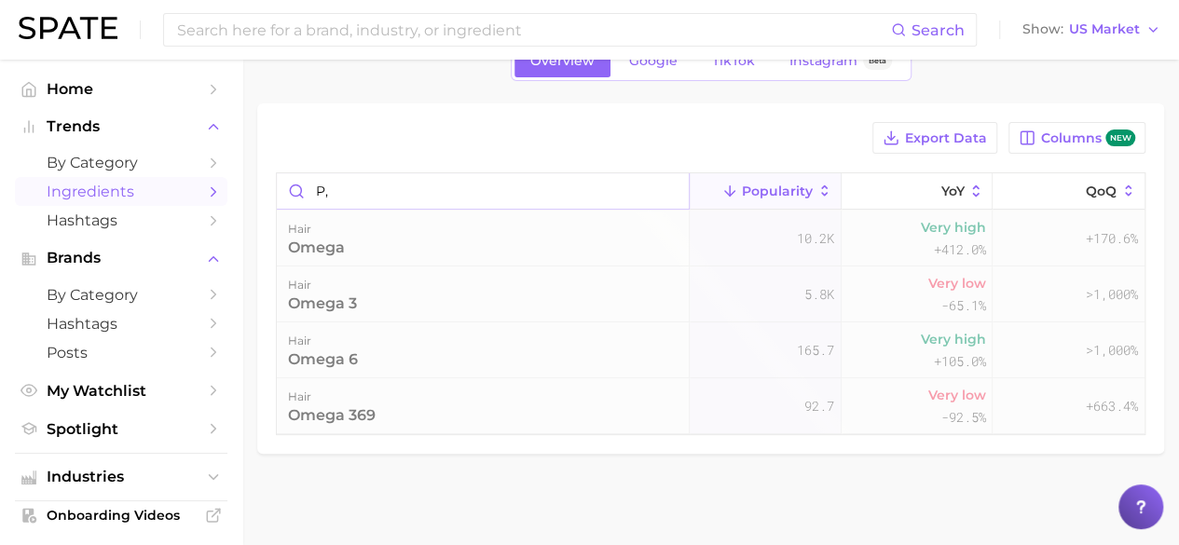
type input "p"
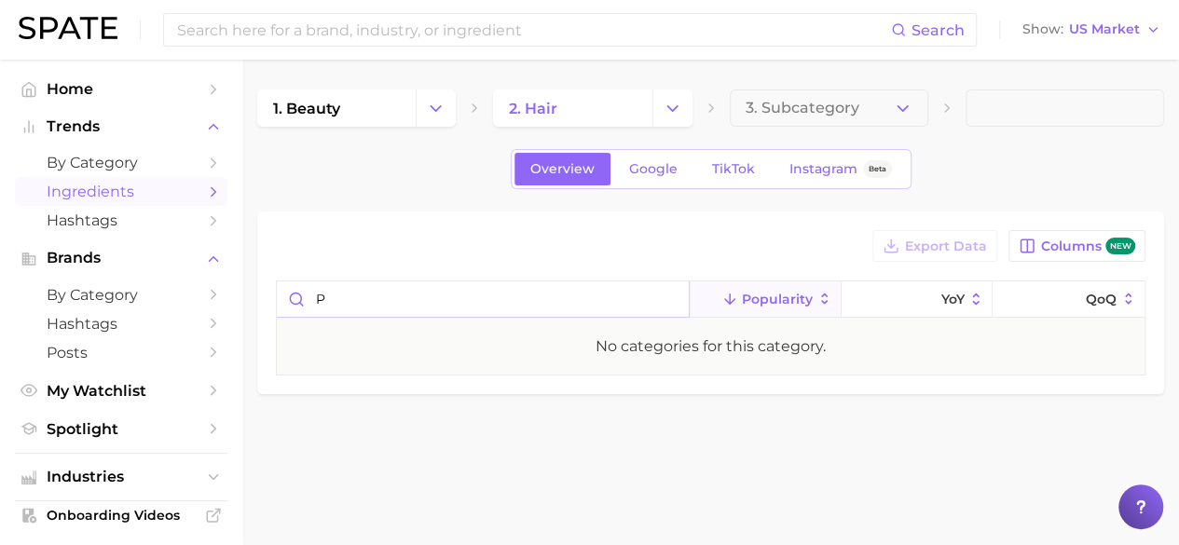
scroll to position [0, 0]
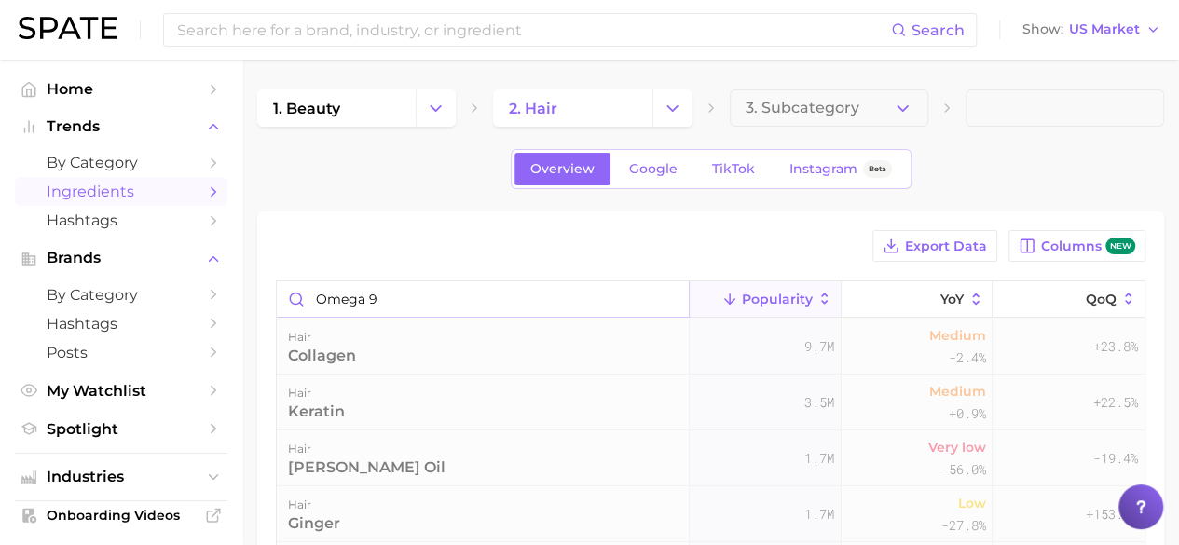
type input "omega 9"
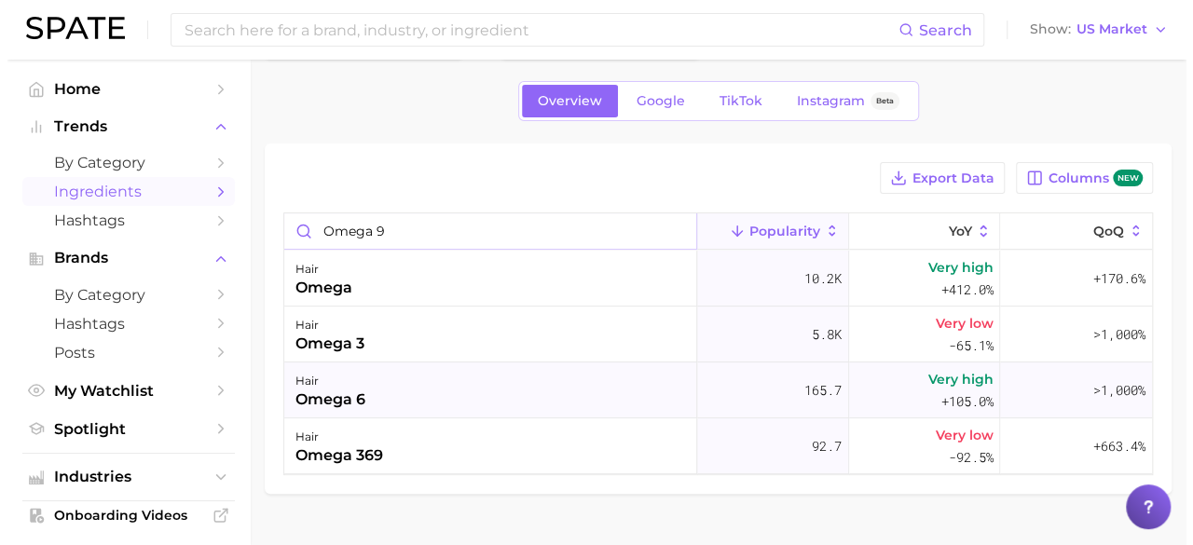
scroll to position [93, 0]
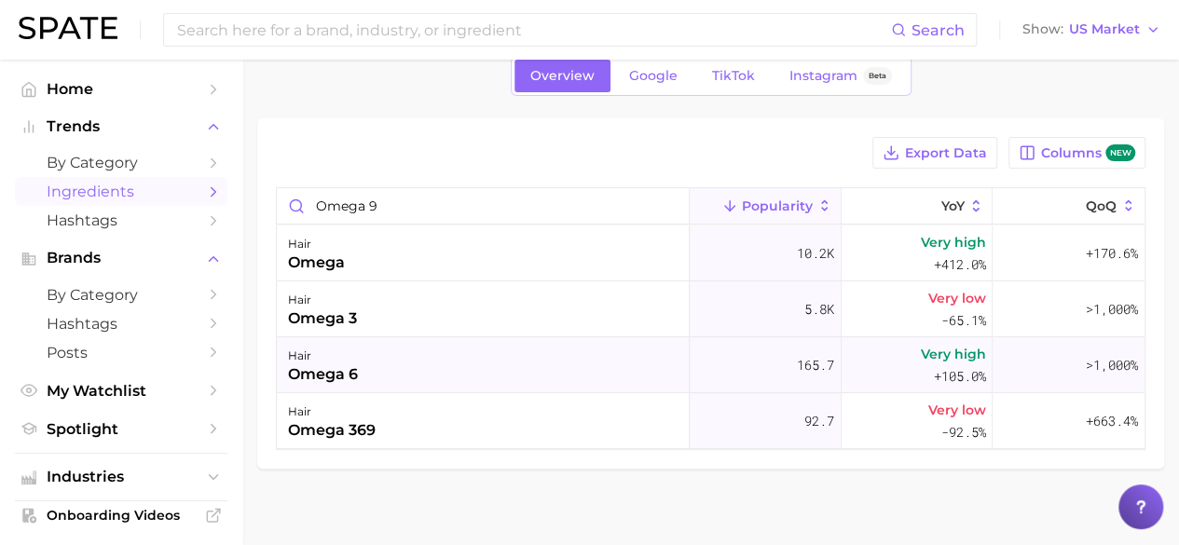
click at [352, 366] on div "omega 6" at bounding box center [323, 374] width 70 height 22
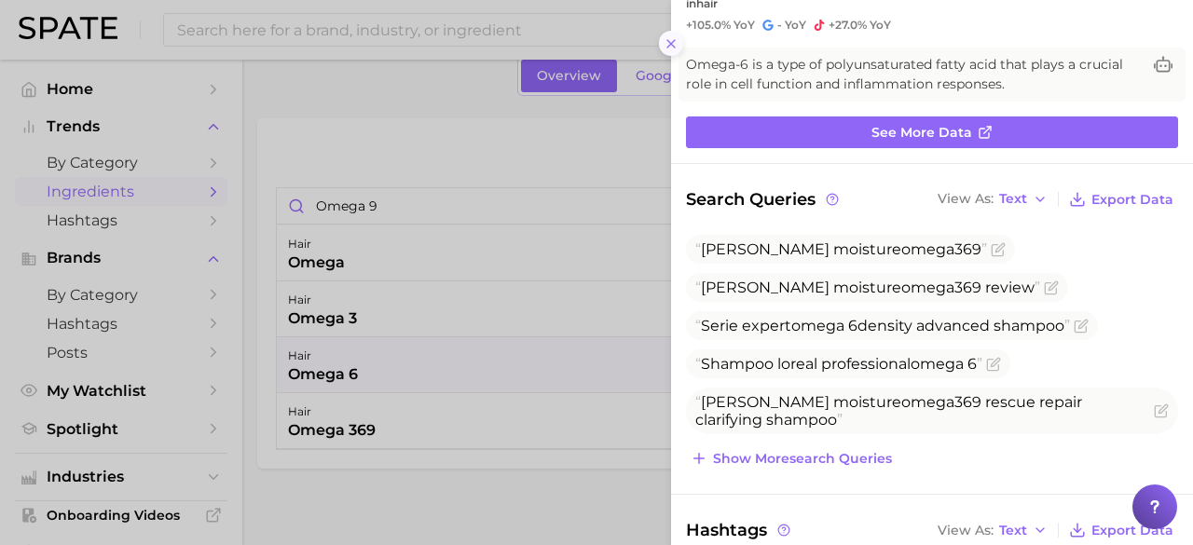
click at [677, 41] on icon at bounding box center [671, 43] width 15 height 15
